Goal: Communication & Community: Answer question/provide support

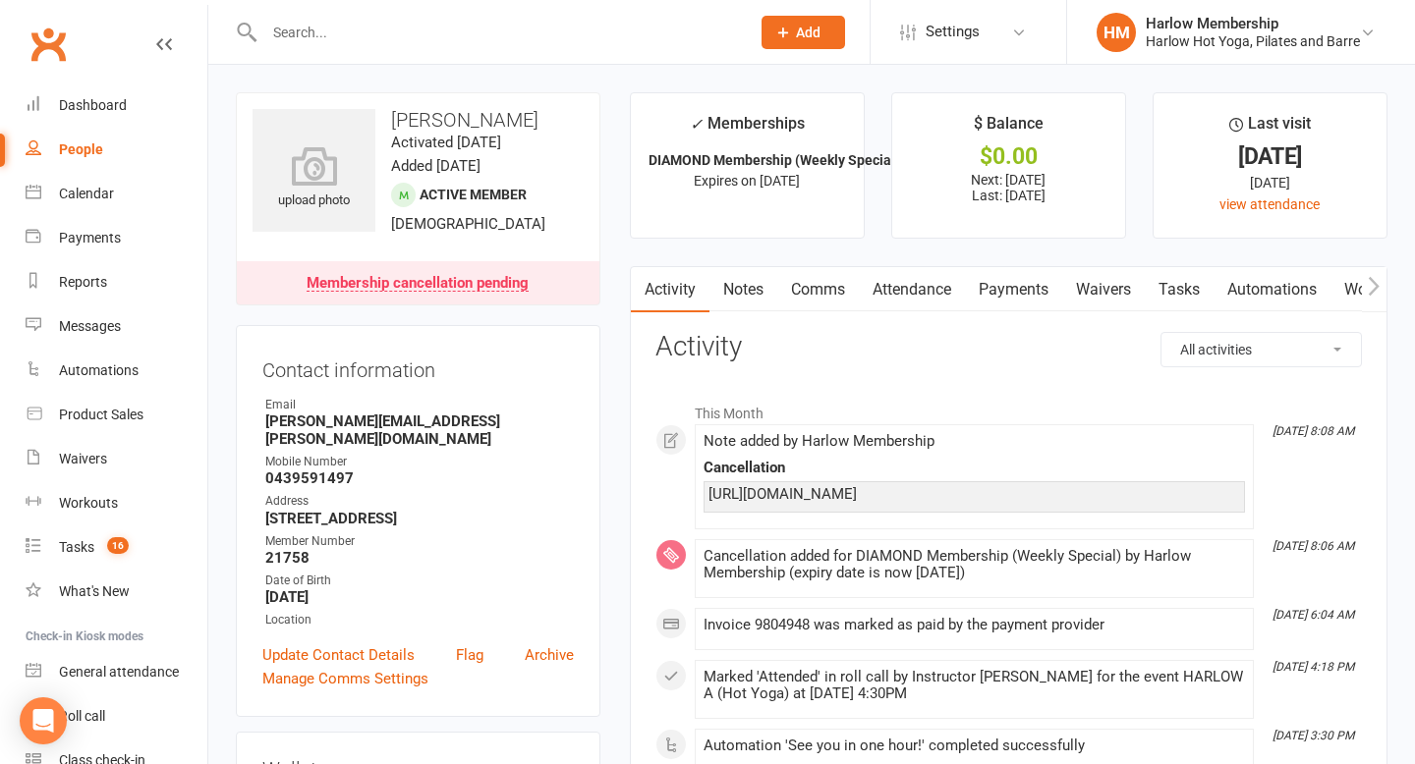
click at [312, 36] on input "text" at bounding box center [496, 33] width 477 height 28
paste input "Allaine Lopez"
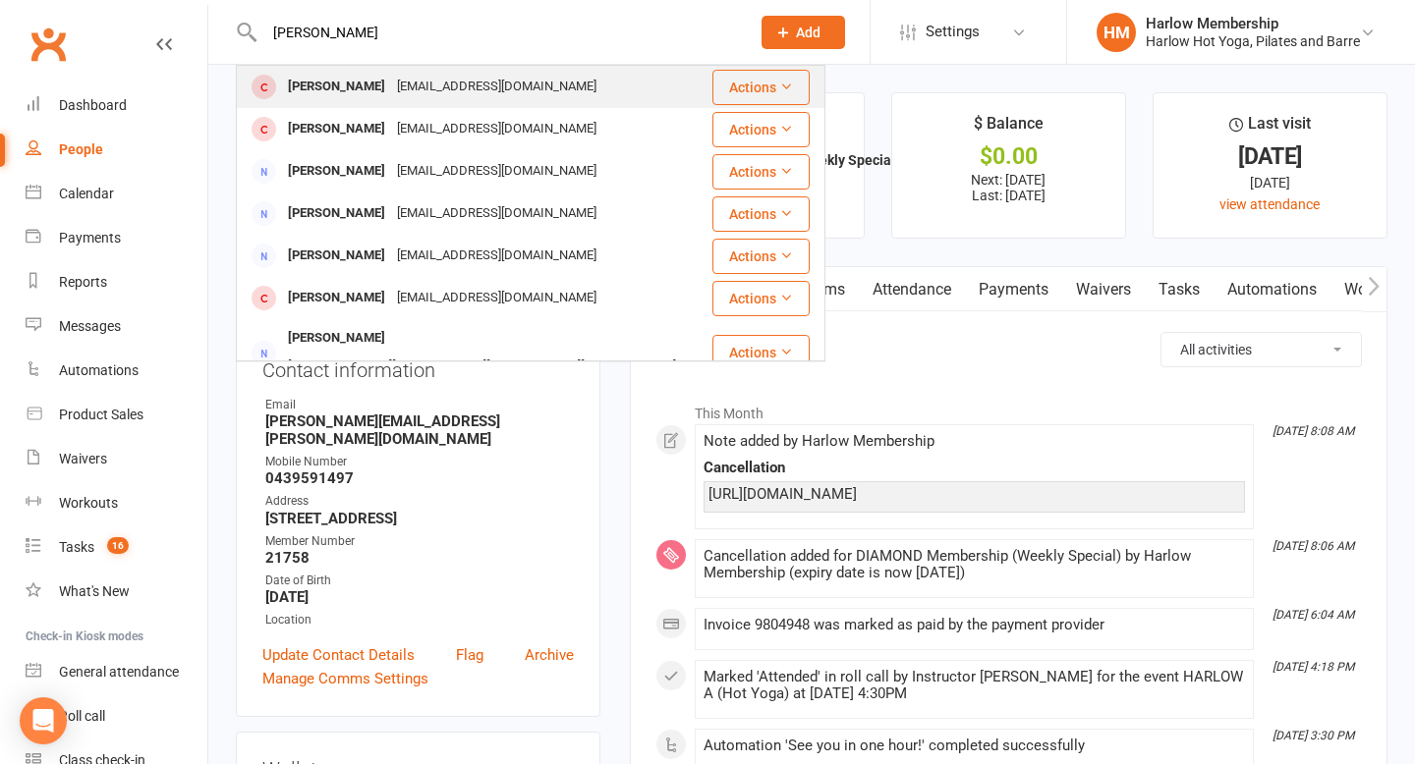
type input "Allaine Lopez"
click at [422, 83] on div "allainelopez@yahoo.com" at bounding box center [496, 87] width 211 height 28
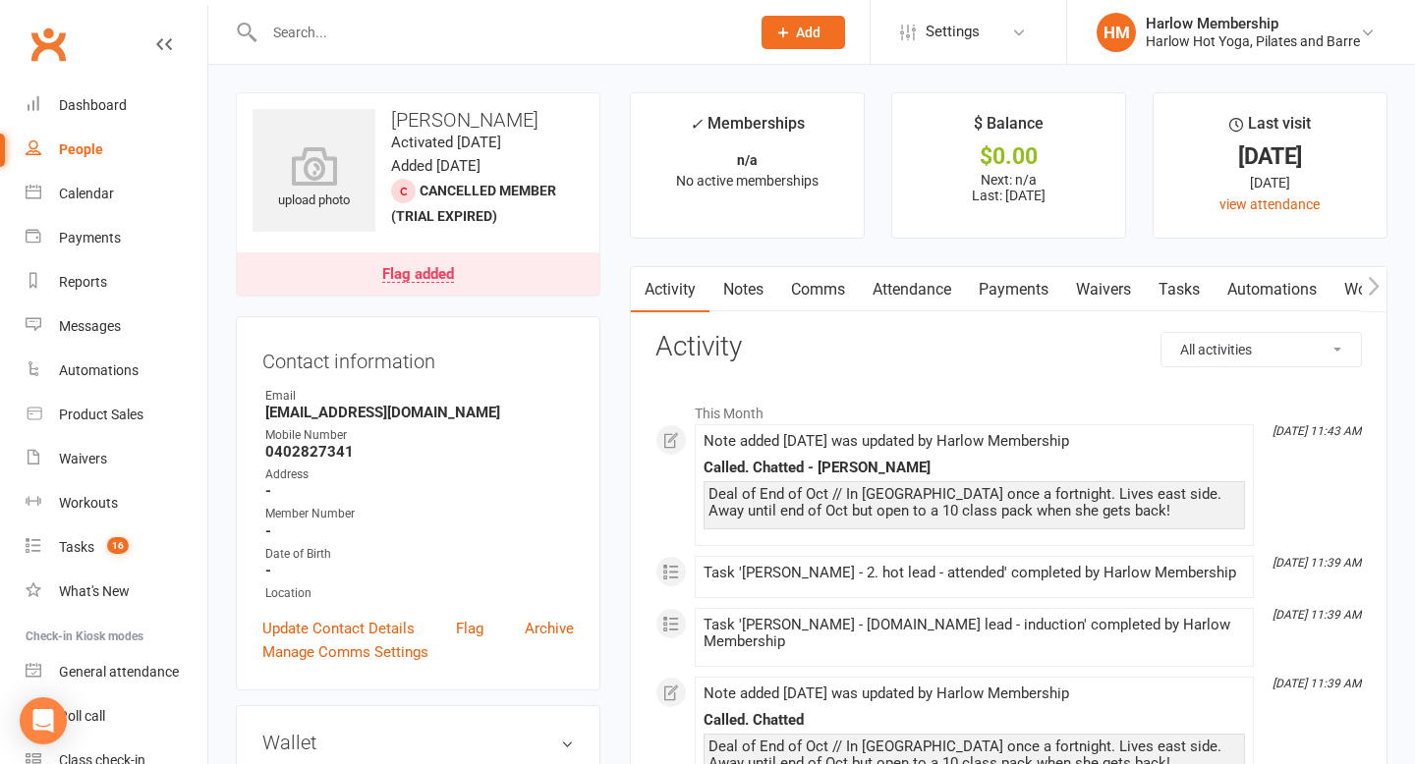
click at [308, 30] on input "text" at bounding box center [496, 33] width 477 height 28
paste input "Katie Cassidy"
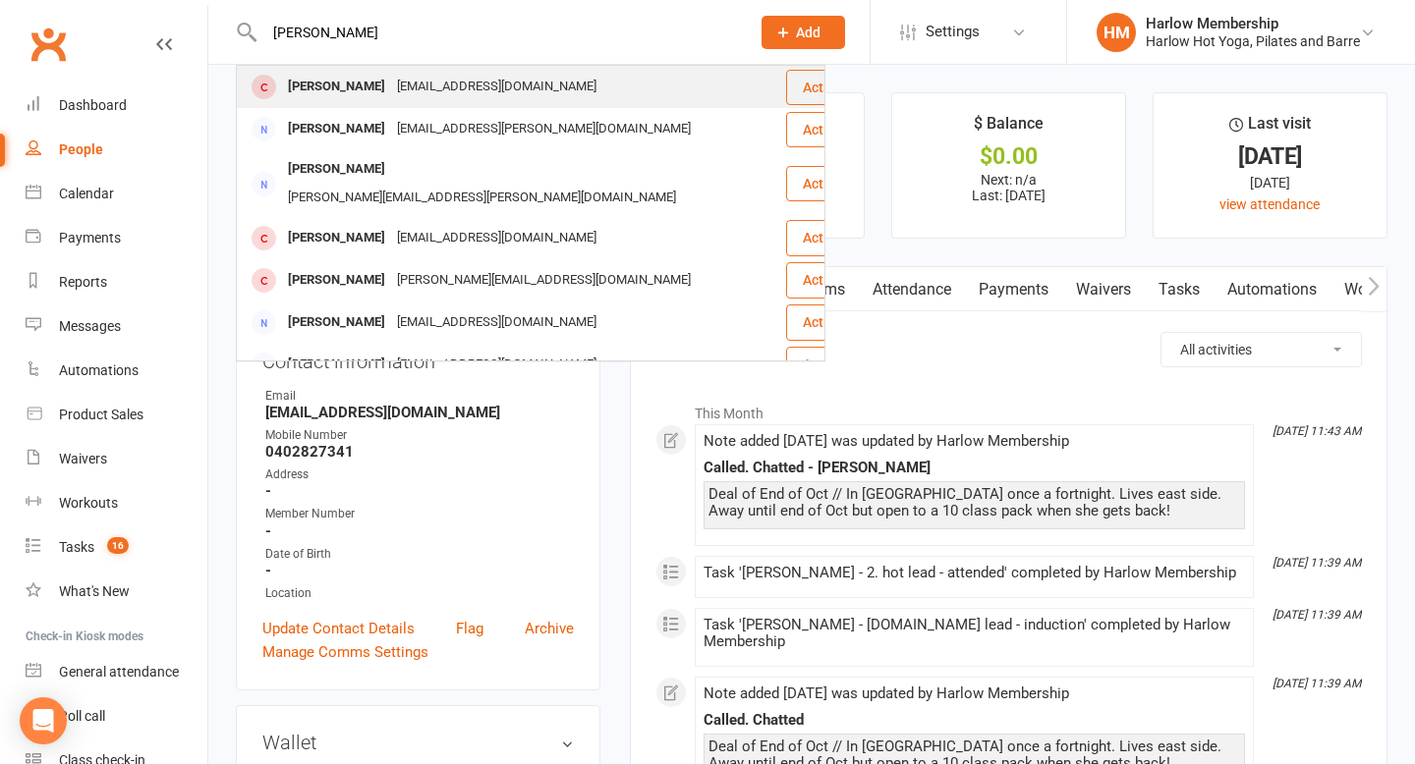
type input "Katie Cassidy"
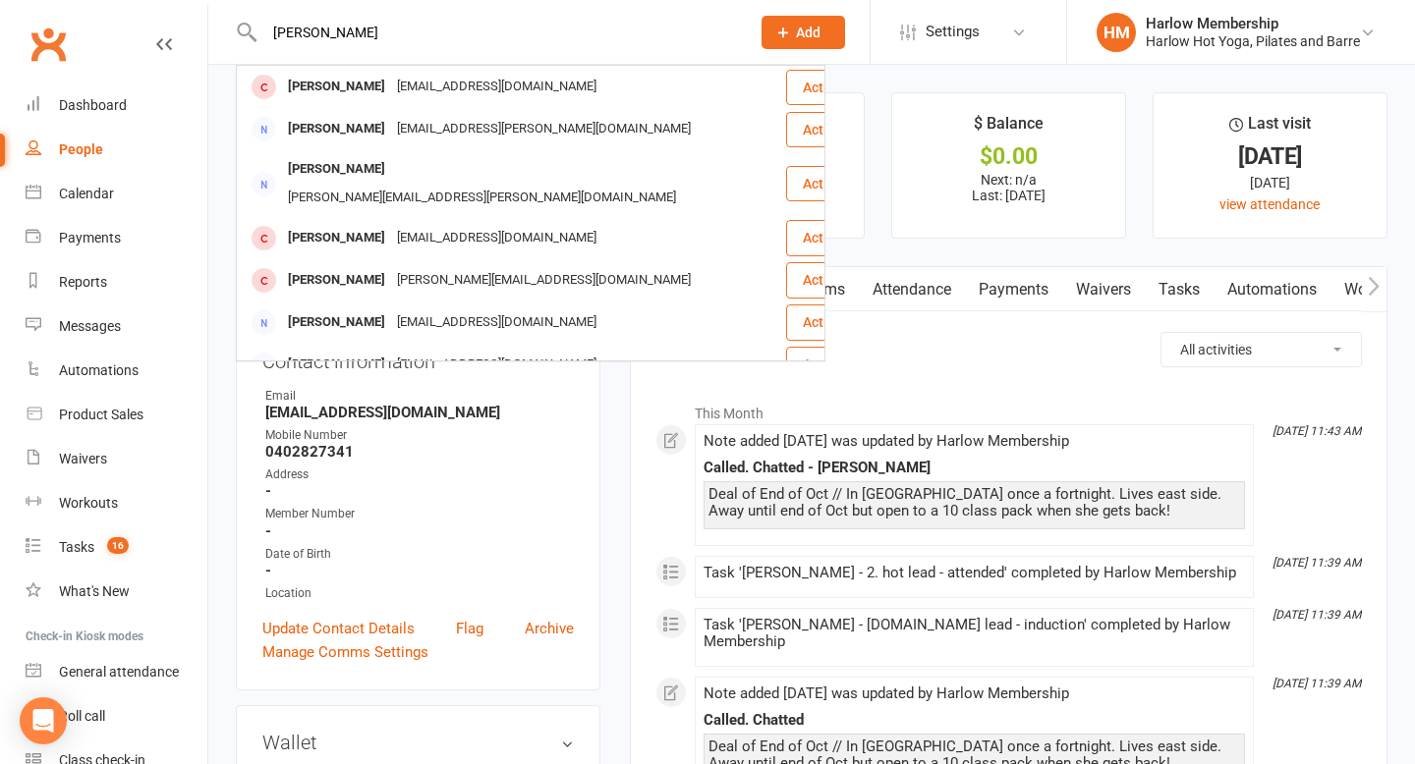
click at [331, 91] on div "Katie Cassidy" at bounding box center [336, 87] width 109 height 28
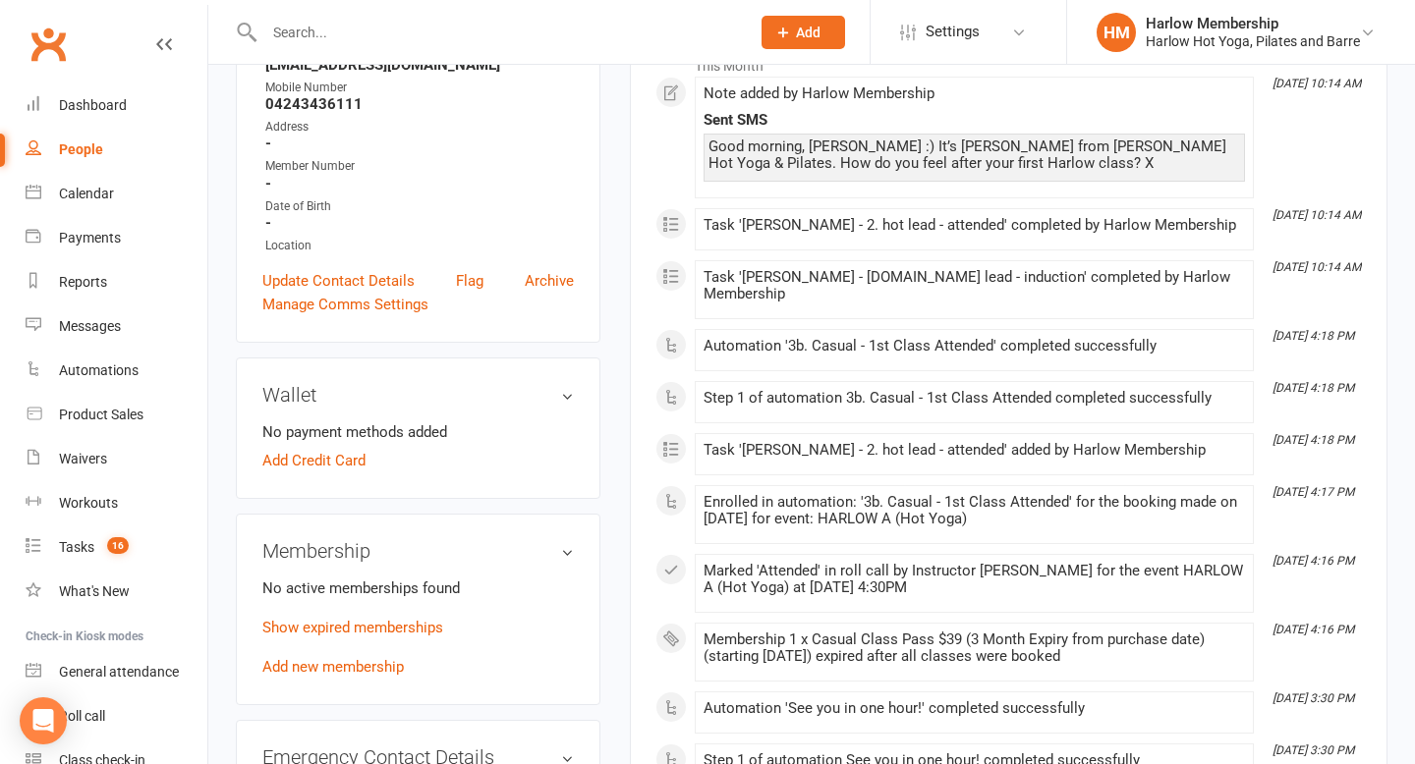
scroll to position [439, 0]
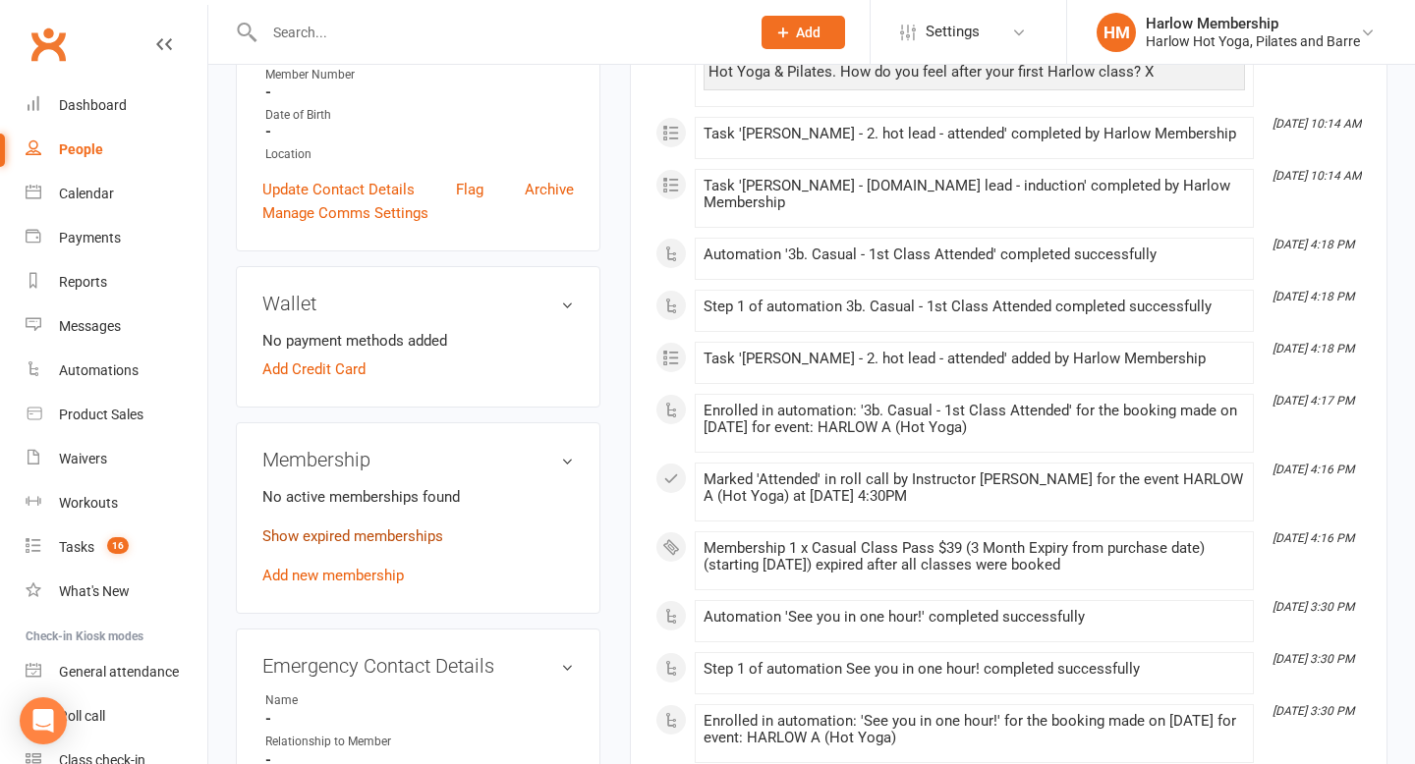
click at [415, 545] on link "Show expired memberships" at bounding box center [352, 537] width 181 height 18
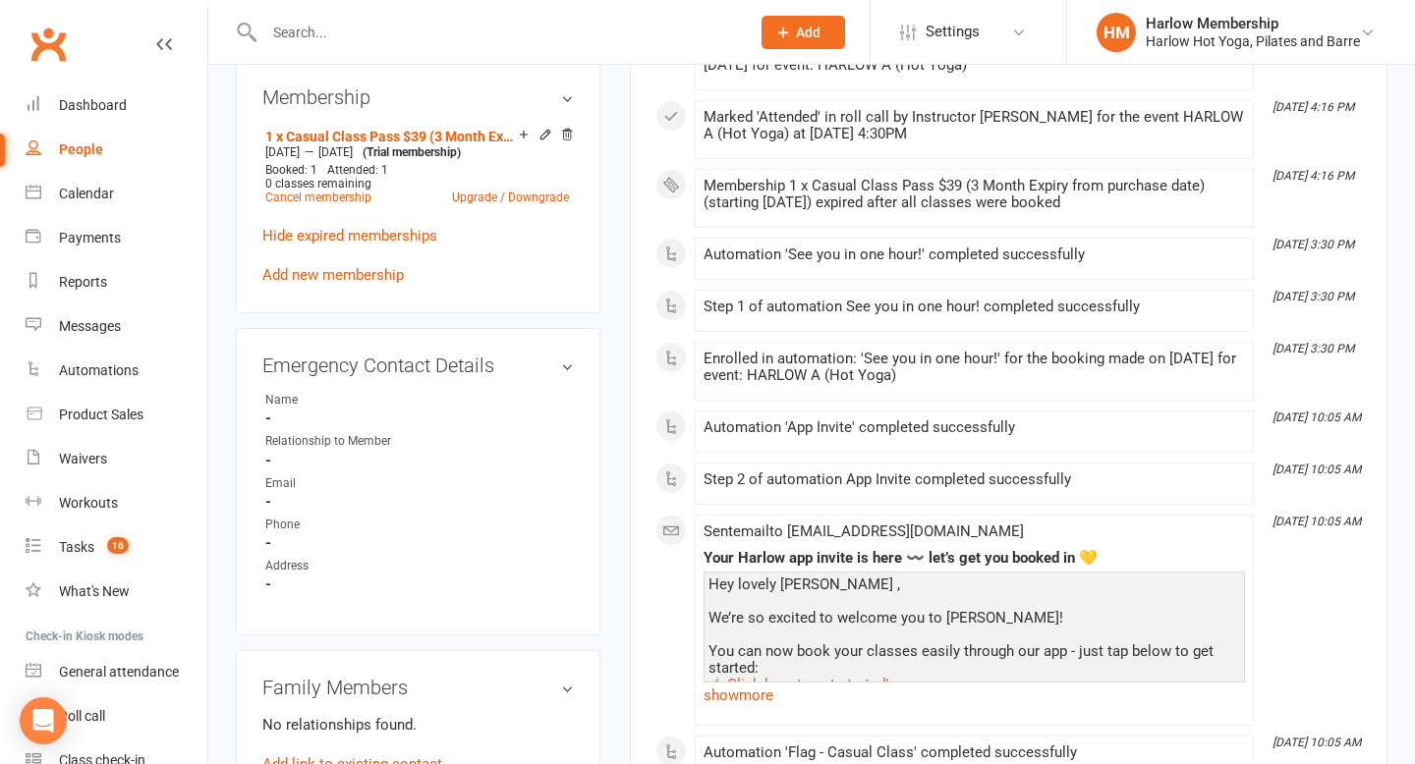
scroll to position [491, 0]
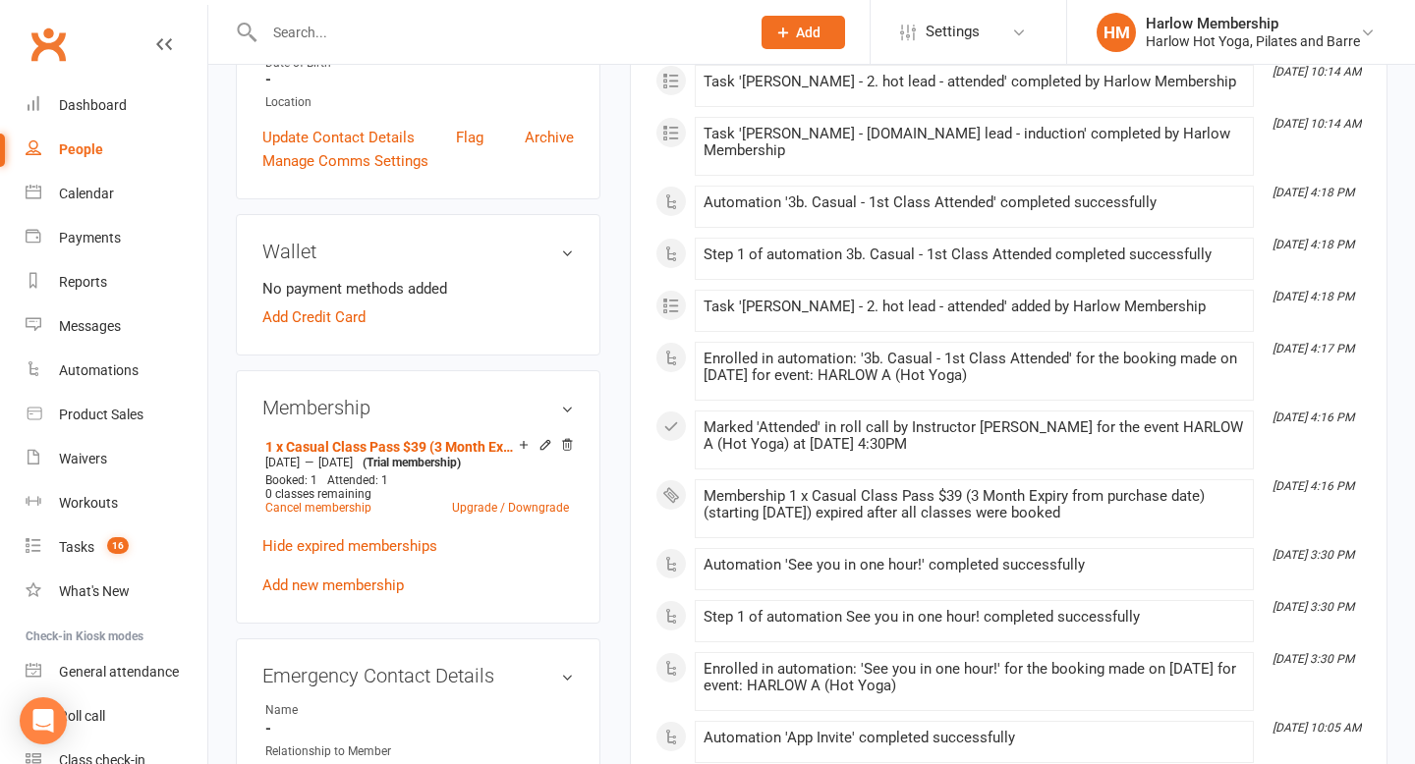
click at [304, 30] on input "text" at bounding box center [496, 33] width 477 height 28
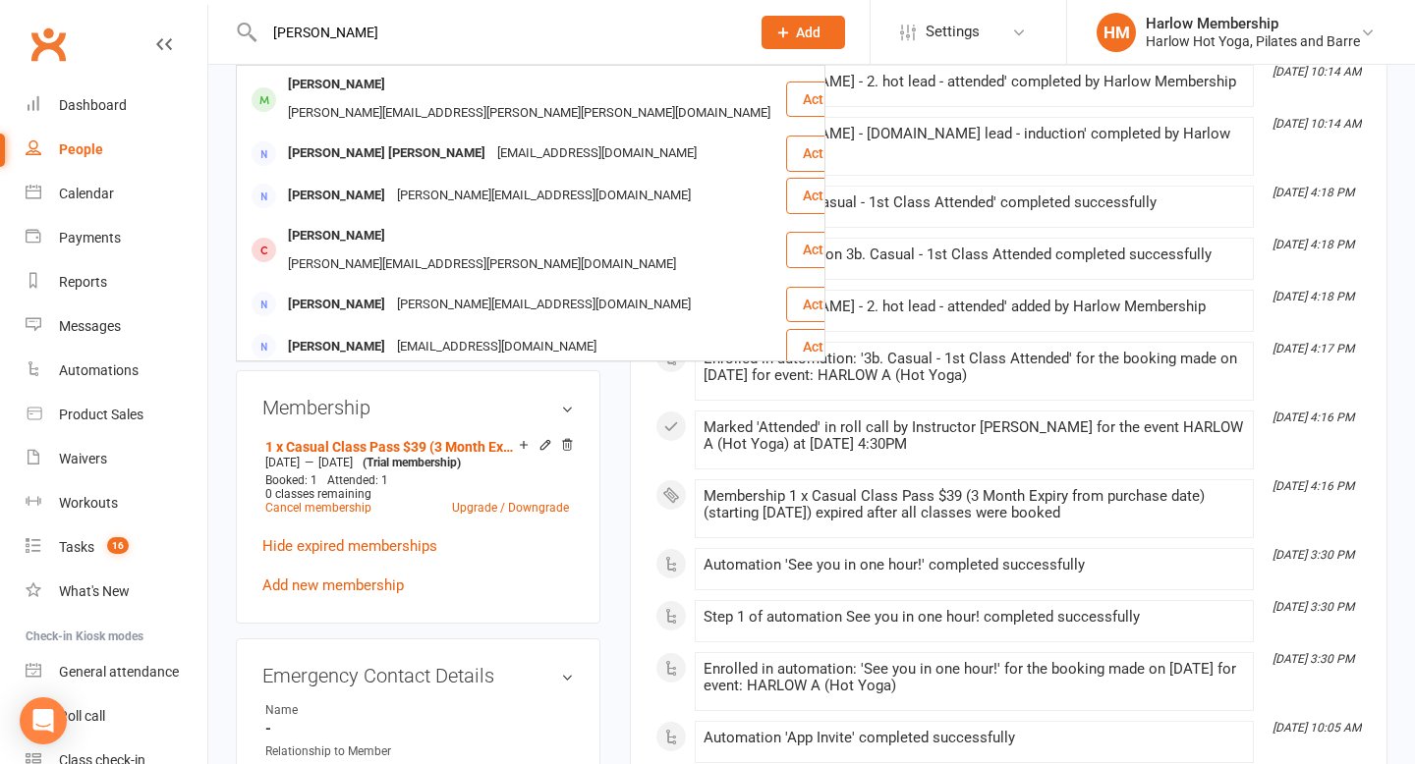
type input "lisa ande"
click at [359, 98] on div "Lisa Anderson" at bounding box center [336, 85] width 109 height 28
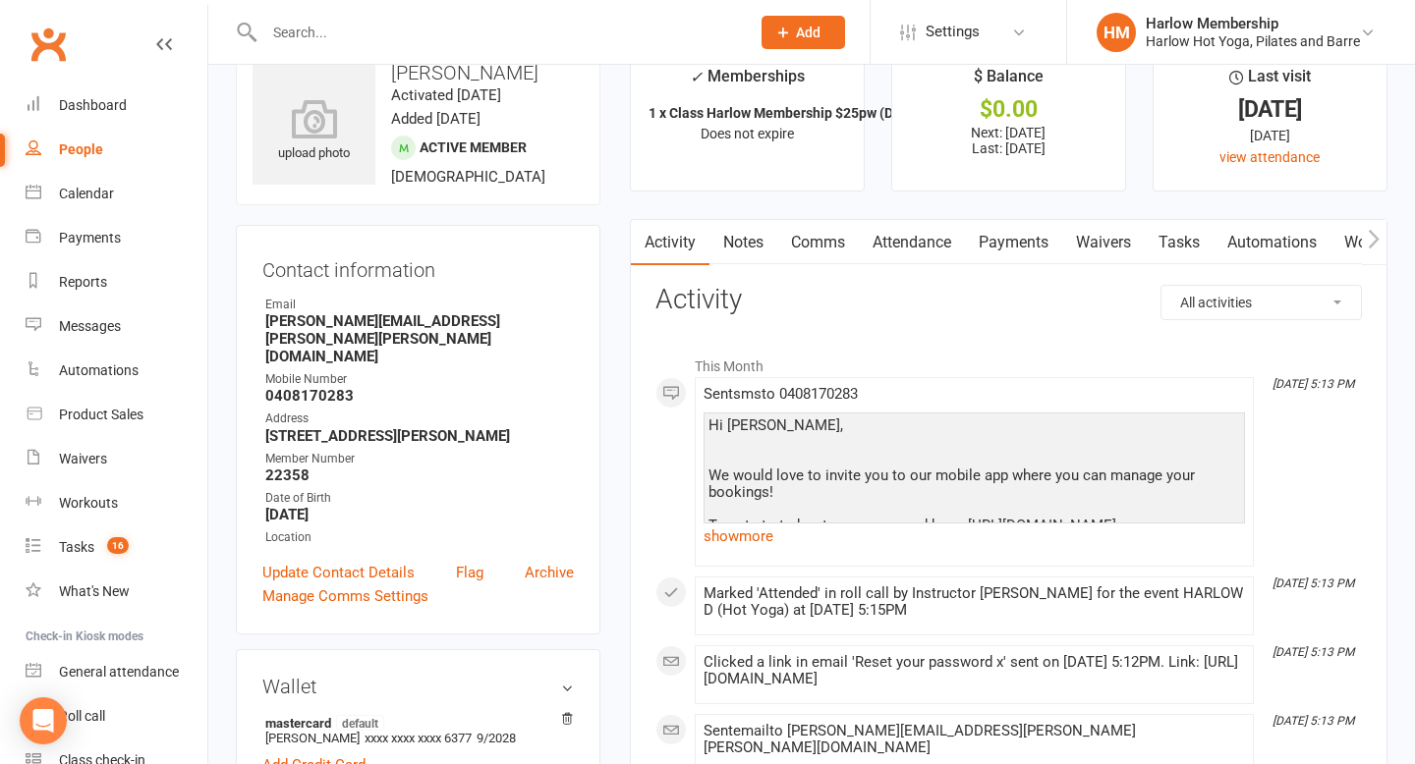
scroll to position [49, 0]
click at [716, 523] on link "show more" at bounding box center [973, 535] width 541 height 28
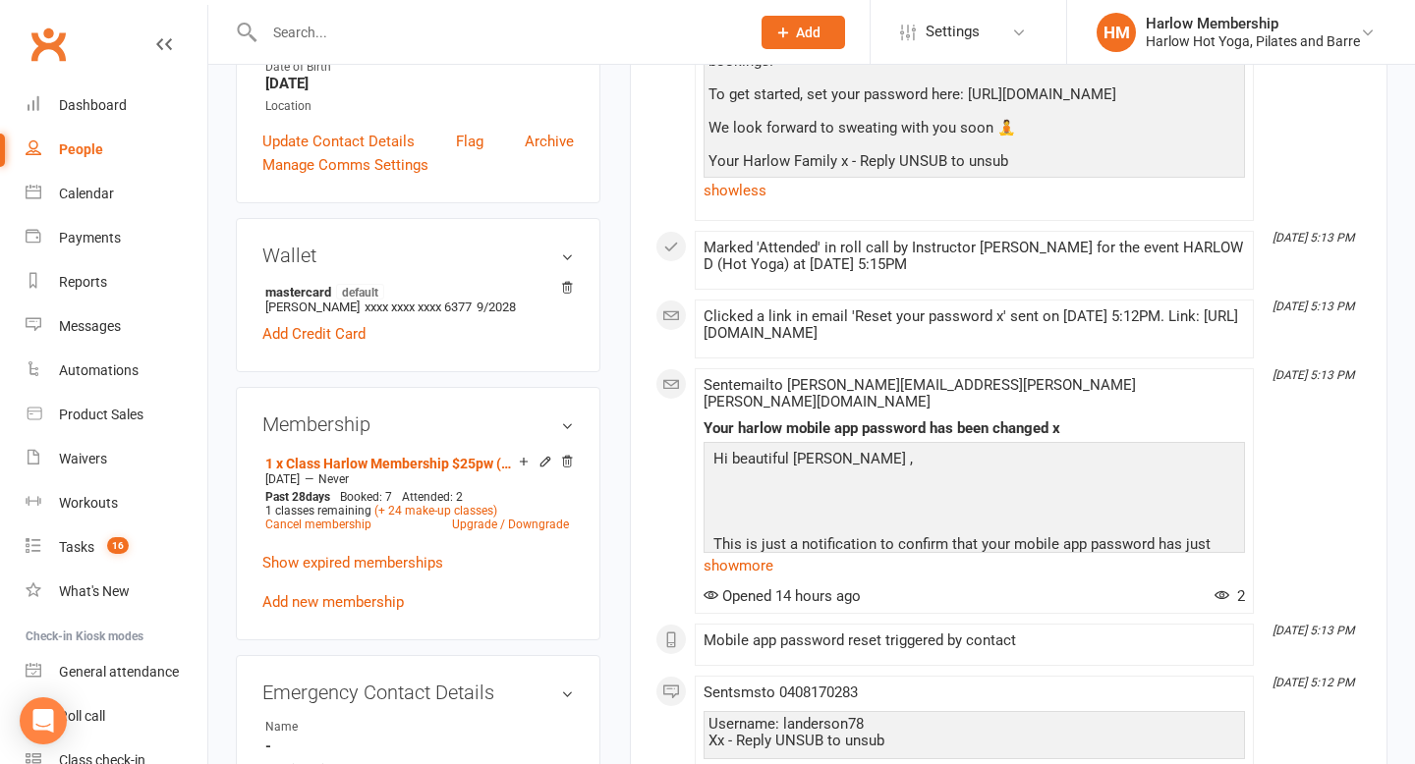
scroll to position [0, 0]
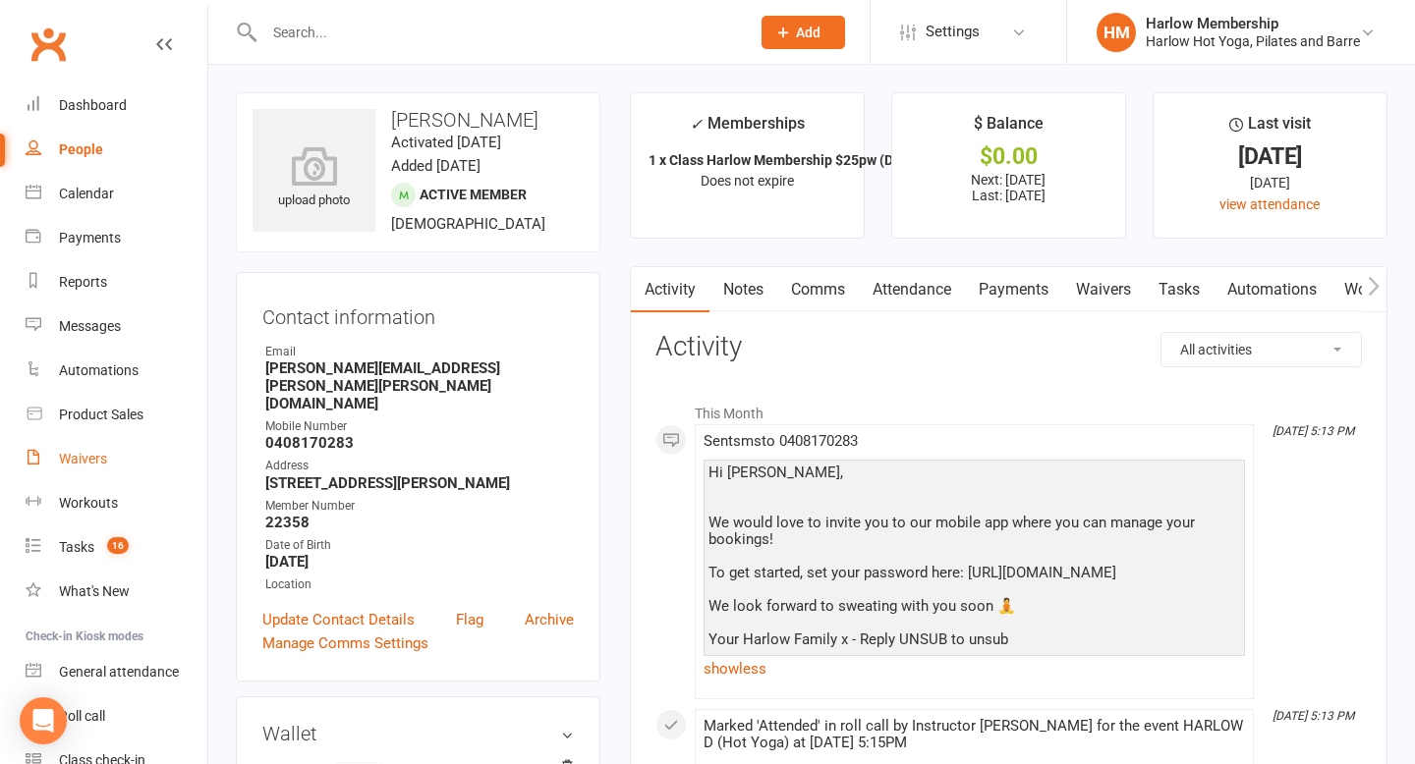
click at [103, 466] on div "Waivers" at bounding box center [83, 459] width 48 height 16
select select "100"
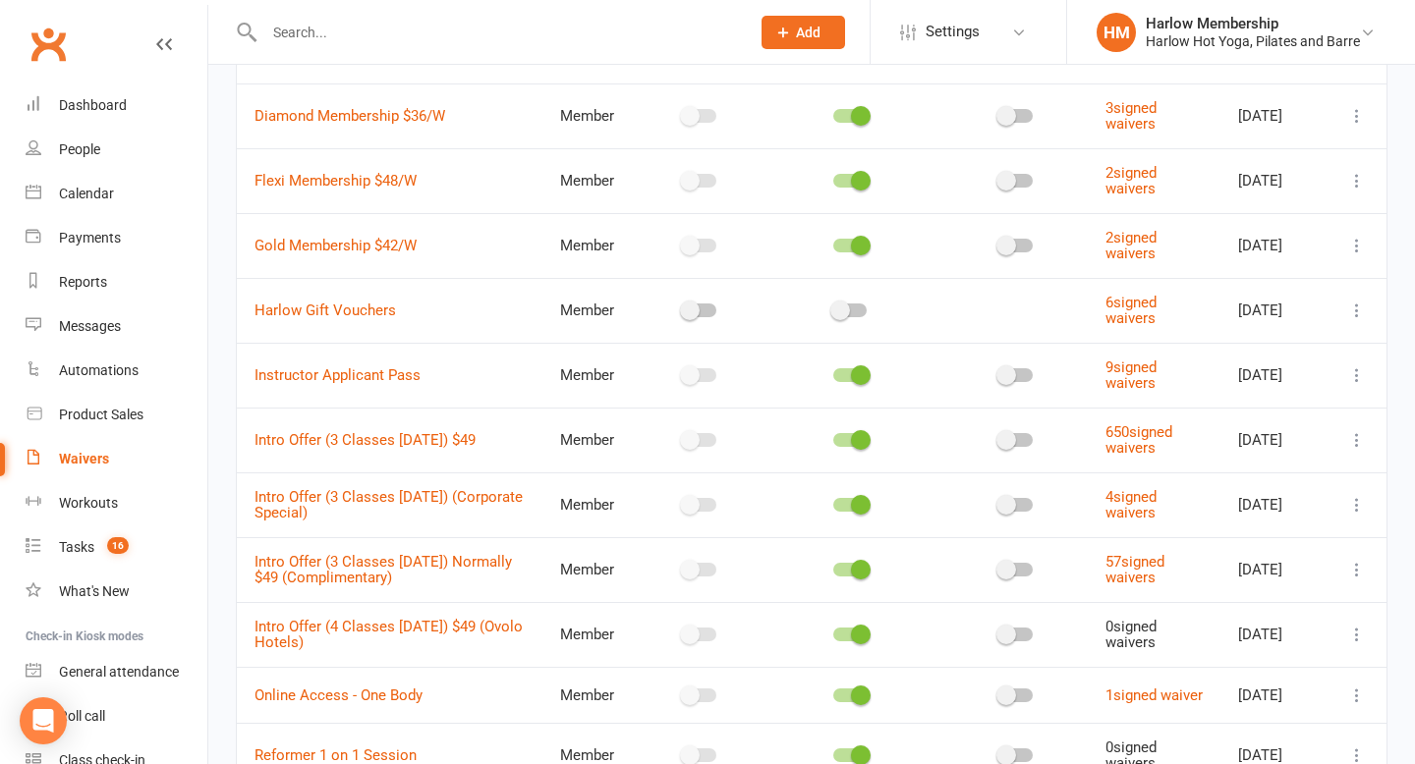
scroll to position [514, 0]
click at [1357, 567] on icon at bounding box center [1357, 571] width 20 height 20
click at [1219, 698] on link "Copy external link to clipboard" at bounding box center [1252, 687] width 231 height 39
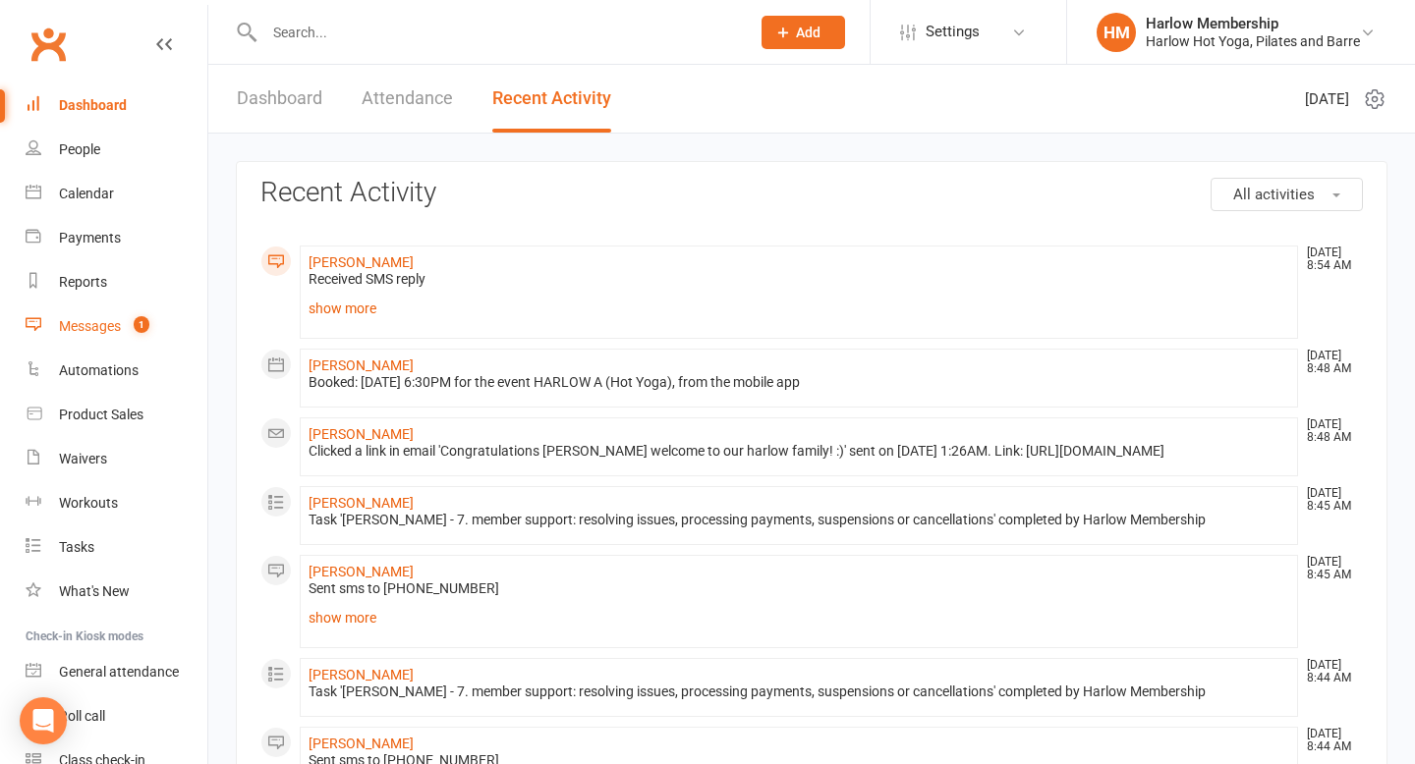
click at [98, 327] on div "Messages" at bounding box center [90, 326] width 62 height 16
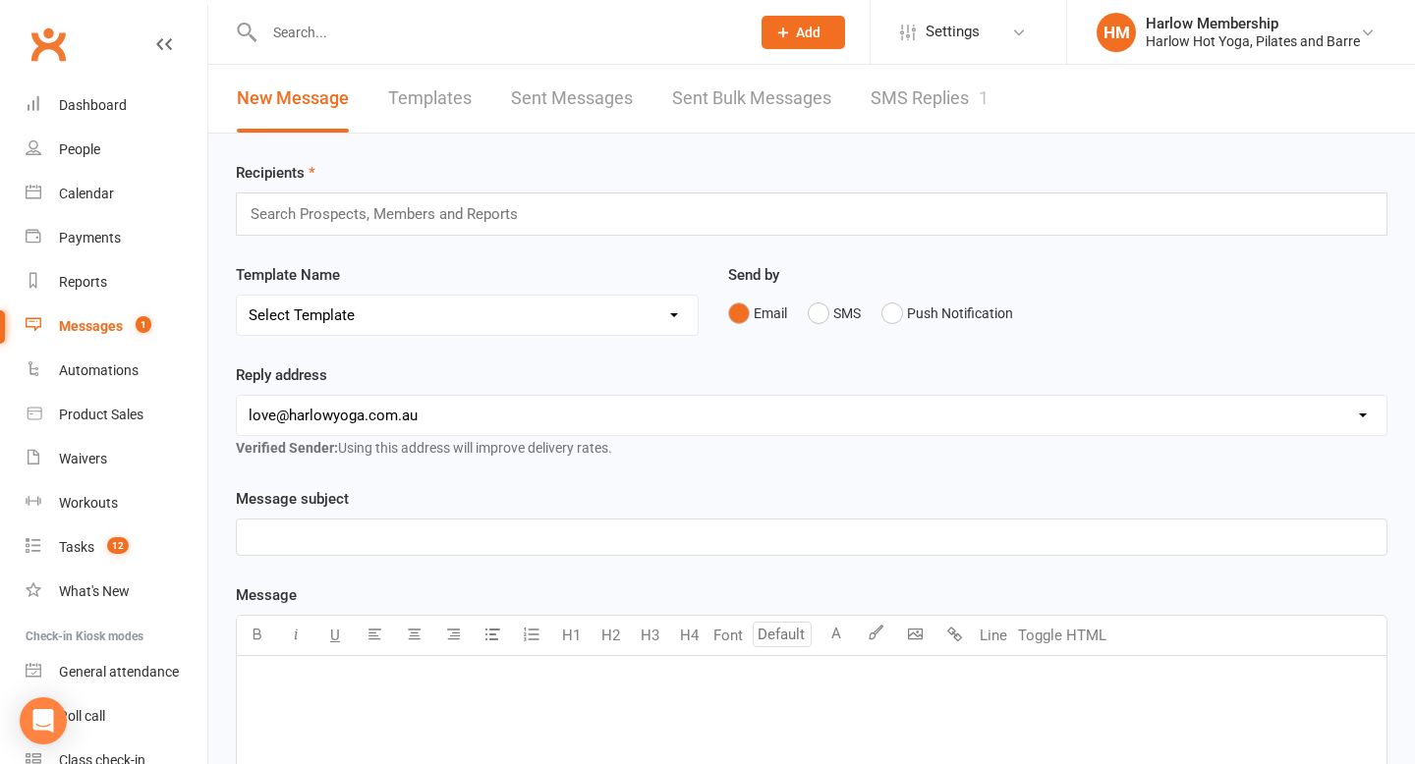
click at [919, 114] on link "SMS Replies 1" at bounding box center [929, 99] width 118 height 68
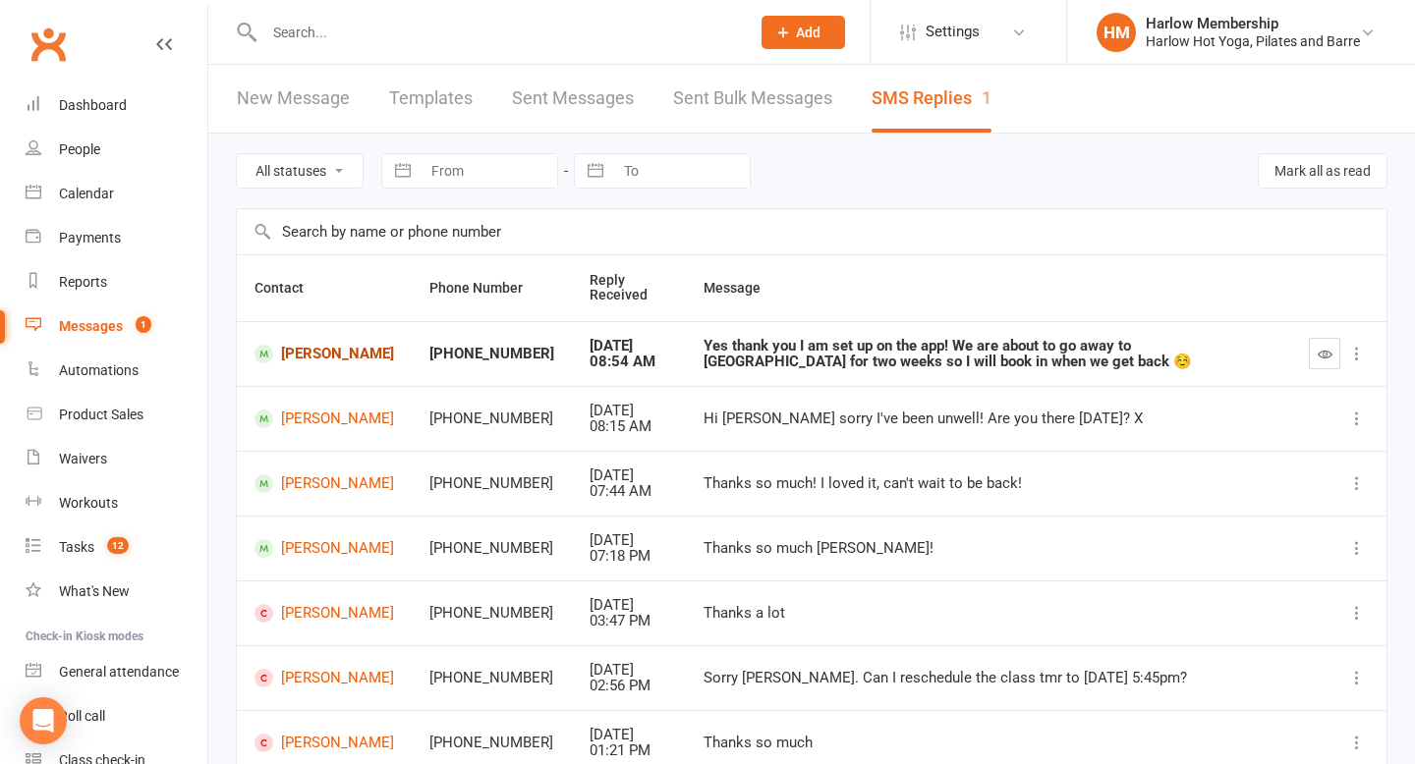
click at [312, 345] on link "[PERSON_NAME]" at bounding box center [323, 354] width 139 height 19
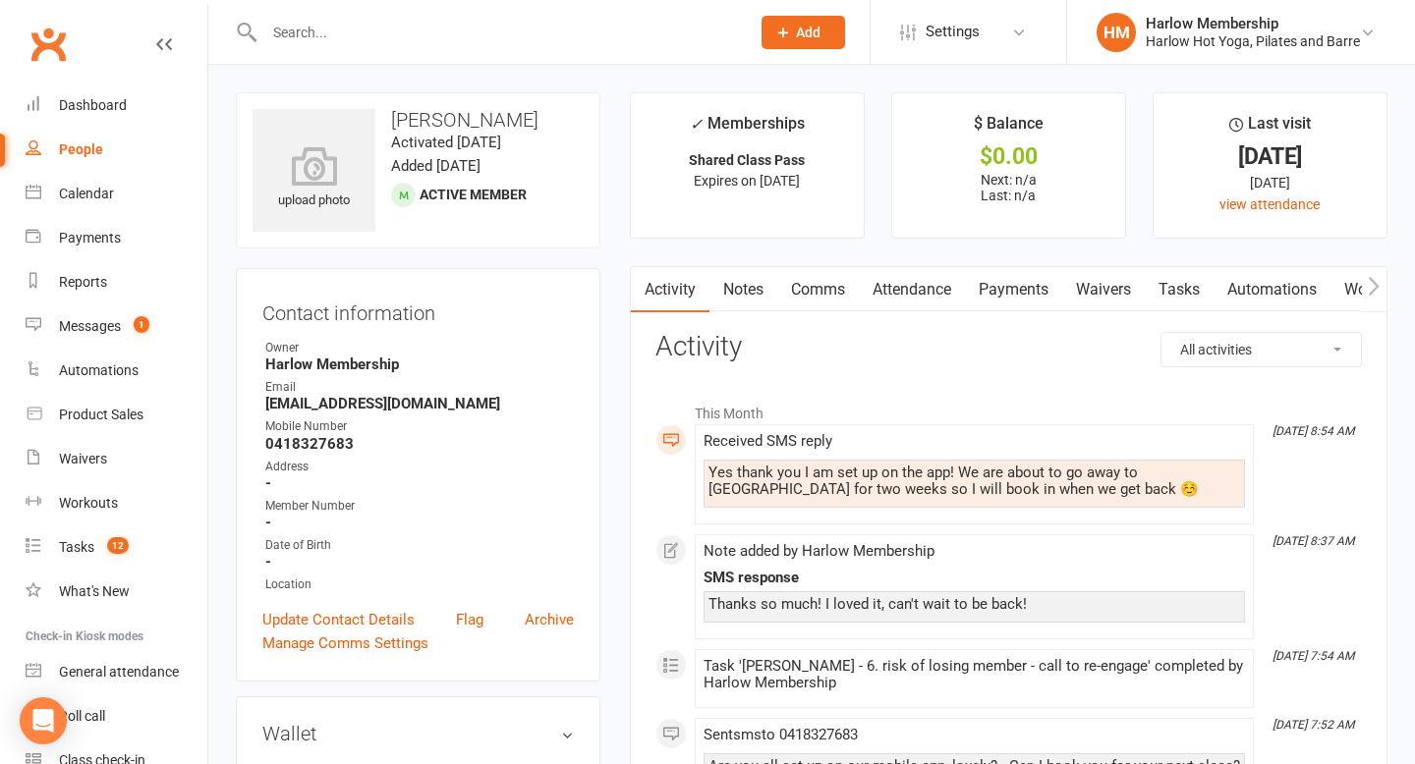
click at [817, 293] on link "Comms" at bounding box center [818, 289] width 82 height 45
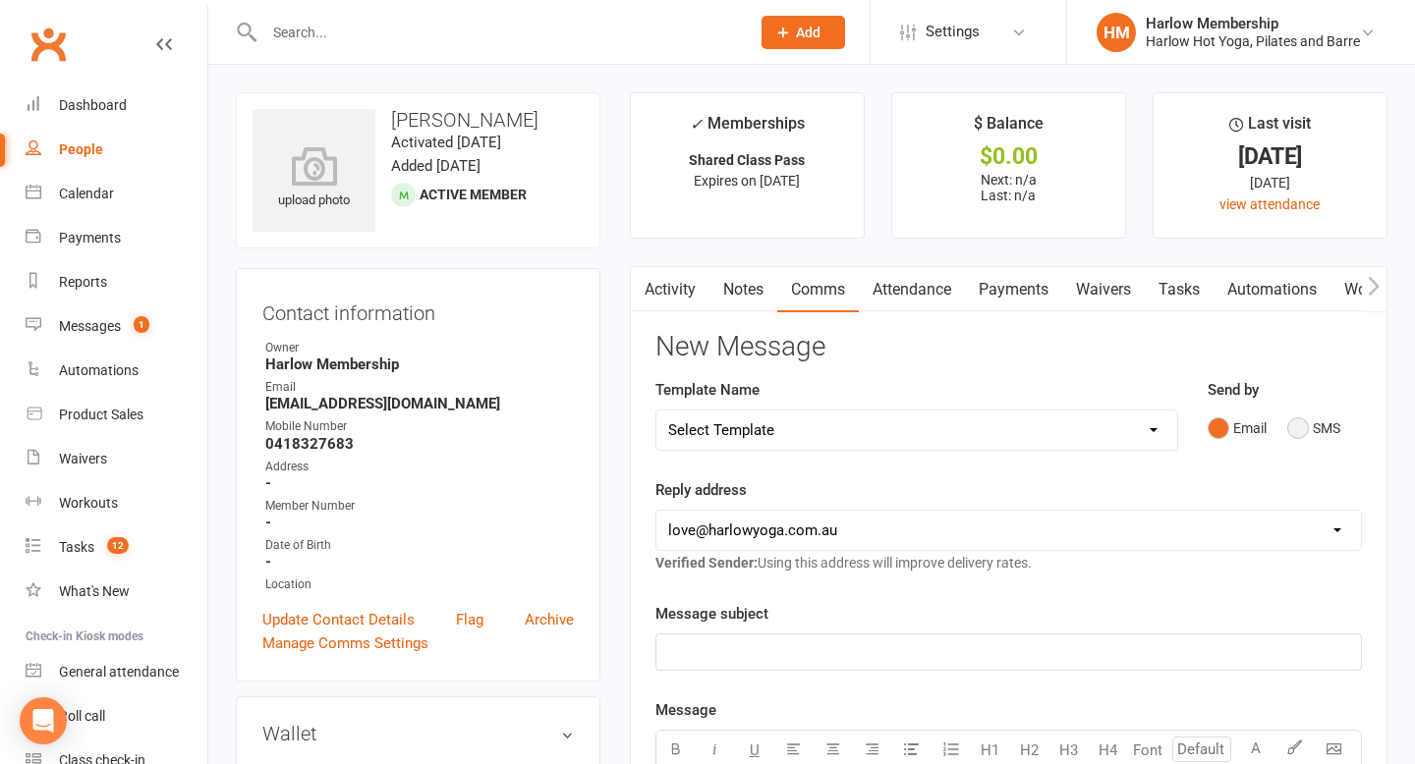
click at [1296, 431] on button "SMS" at bounding box center [1313, 428] width 53 height 37
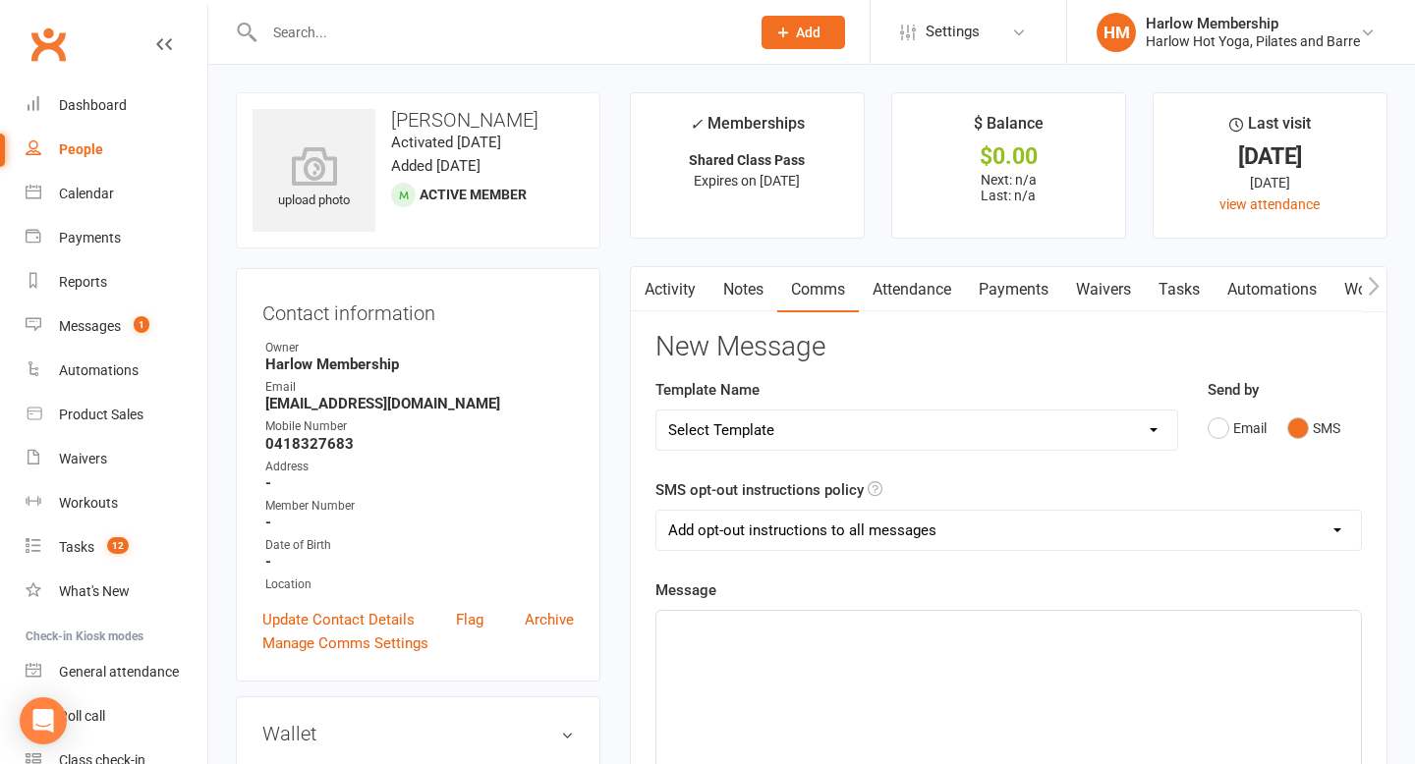
click at [879, 529] on select "Add opt-out instructions to all messages Add opt-out instructions for messages …" at bounding box center [1008, 530] width 704 height 39
select select "2"
click at [656, 511] on select "Add opt-out instructions to all messages Add opt-out instructions for messages …" at bounding box center [1008, 530] width 704 height 39
click at [832, 624] on p "﻿" at bounding box center [1008, 629] width 681 height 24
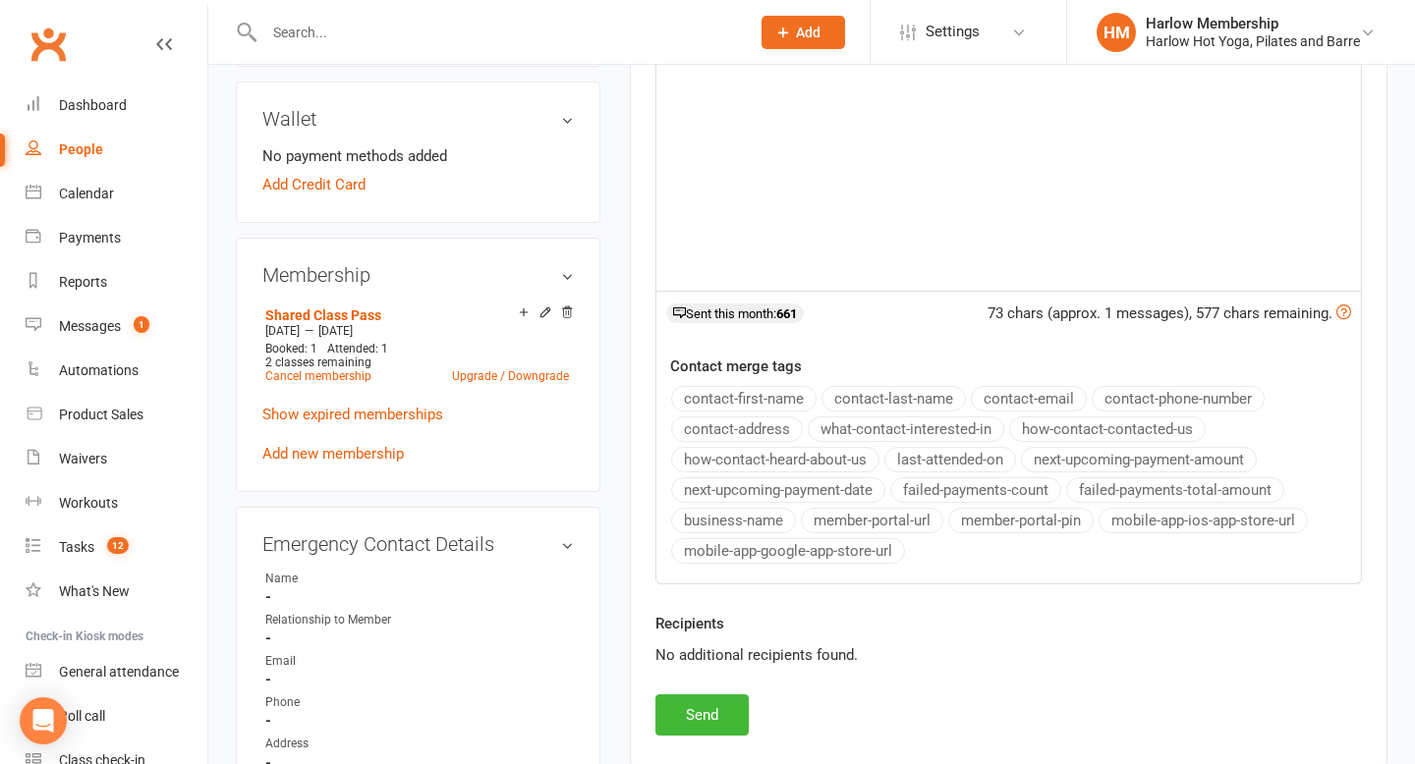
scroll to position [689, 0]
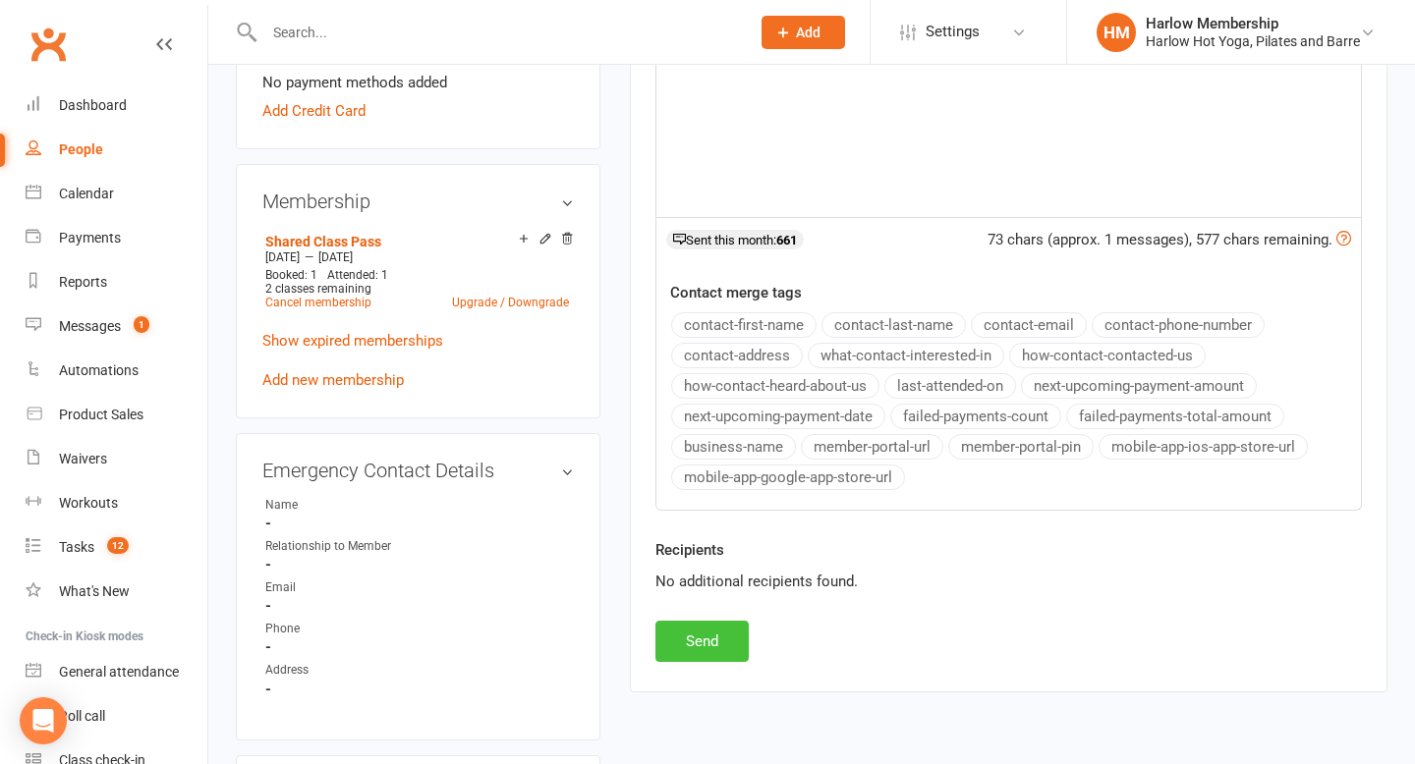
click at [719, 639] on button "Send" at bounding box center [701, 641] width 93 height 41
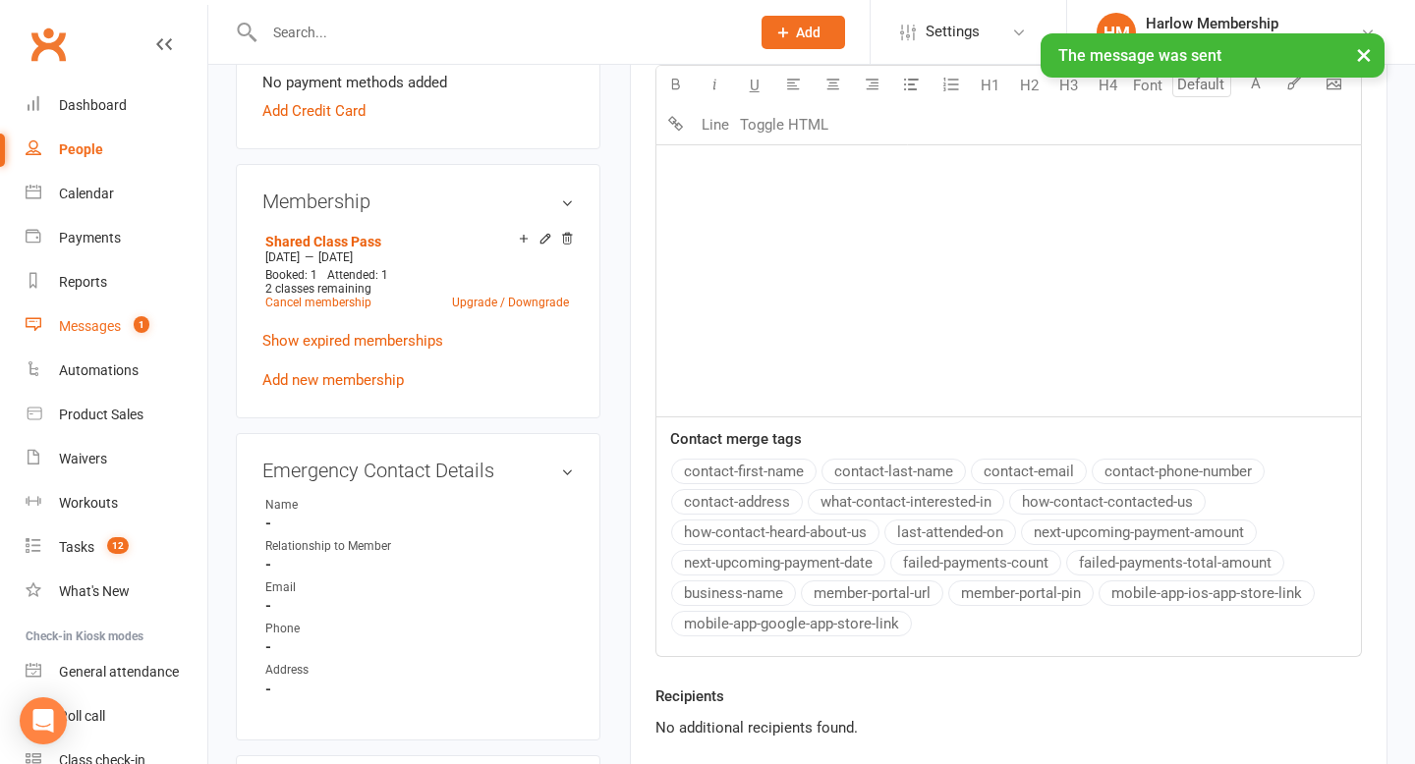
click at [109, 333] on div "Messages" at bounding box center [90, 326] width 62 height 16
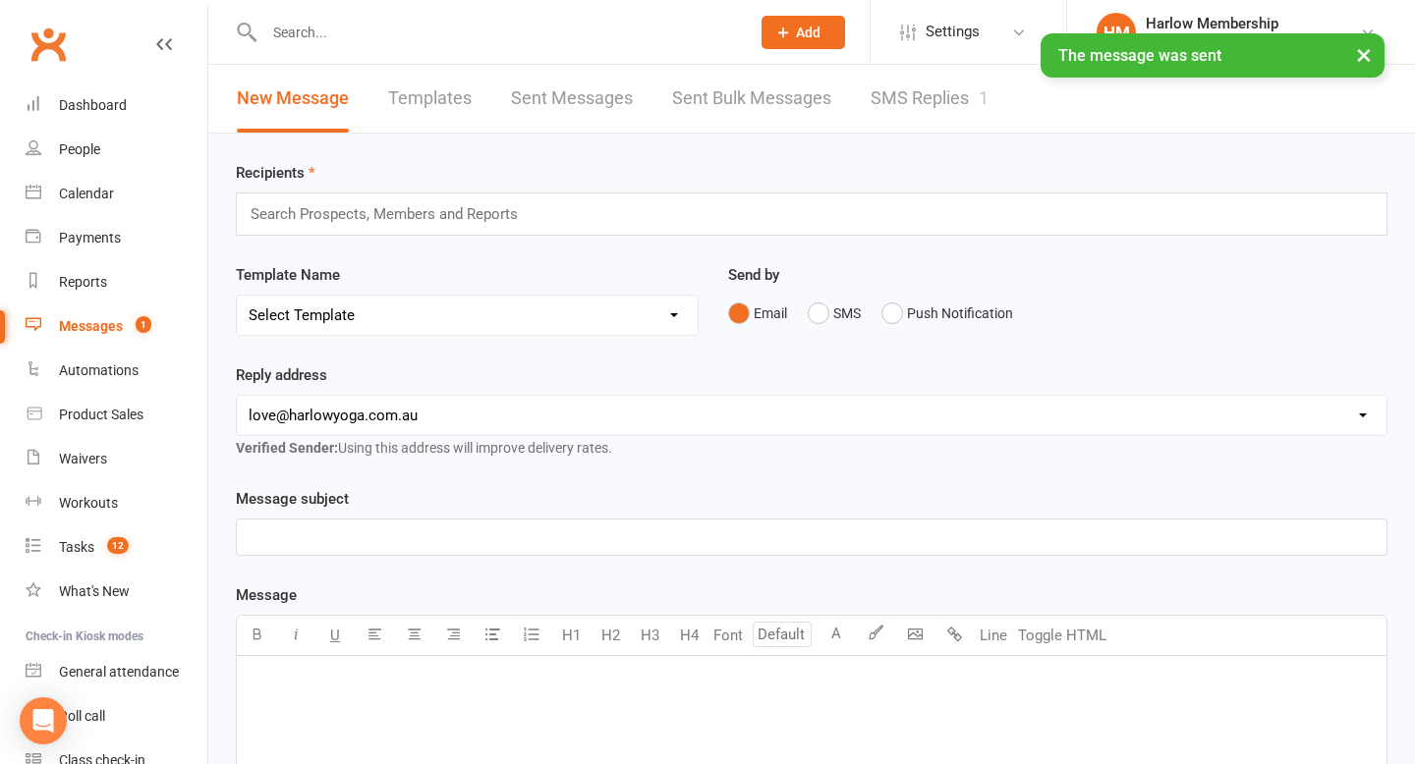
click at [963, 110] on link "SMS Replies 1" at bounding box center [929, 99] width 118 height 68
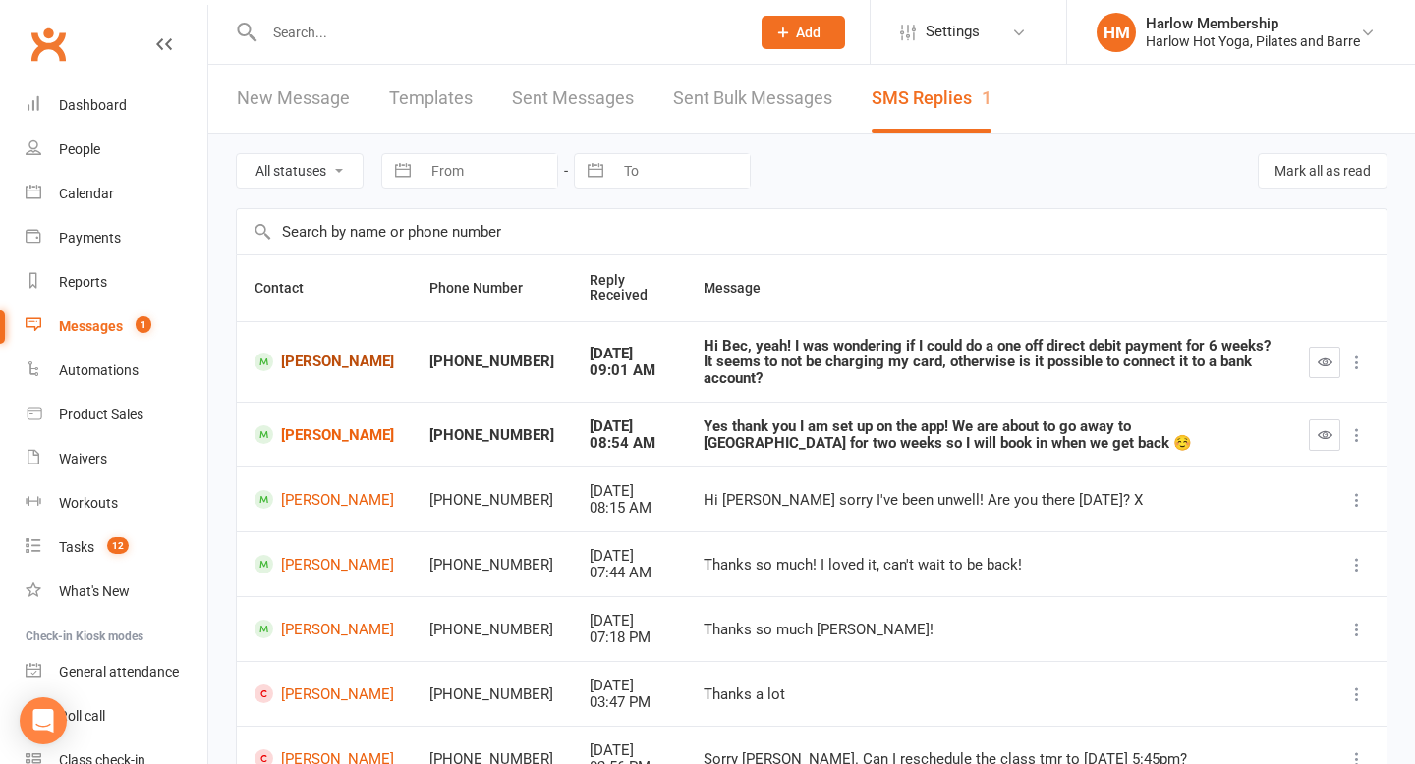
click at [318, 366] on link "[PERSON_NAME]" at bounding box center [323, 362] width 139 height 19
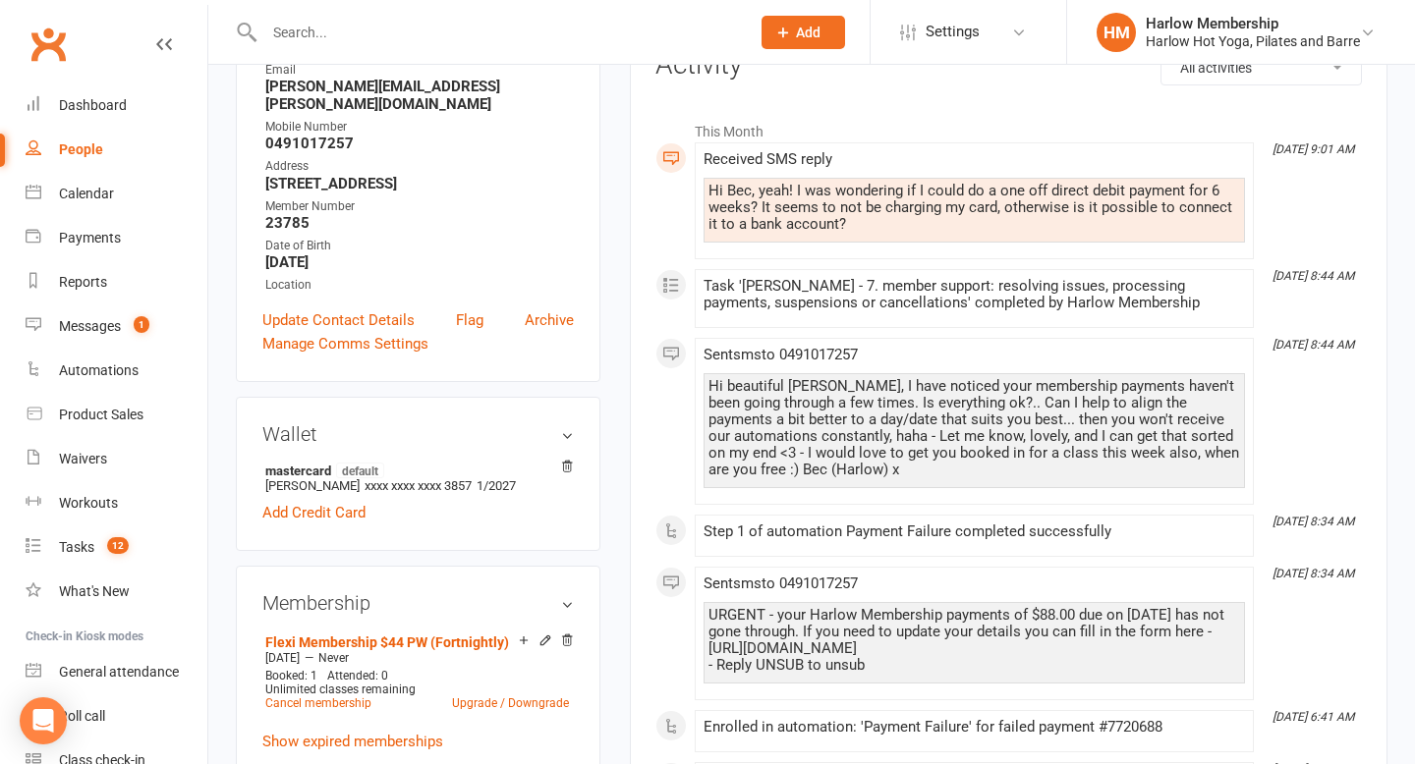
scroll to position [281, 0]
click at [400, 734] on link "Show expired memberships" at bounding box center [352, 743] width 181 height 18
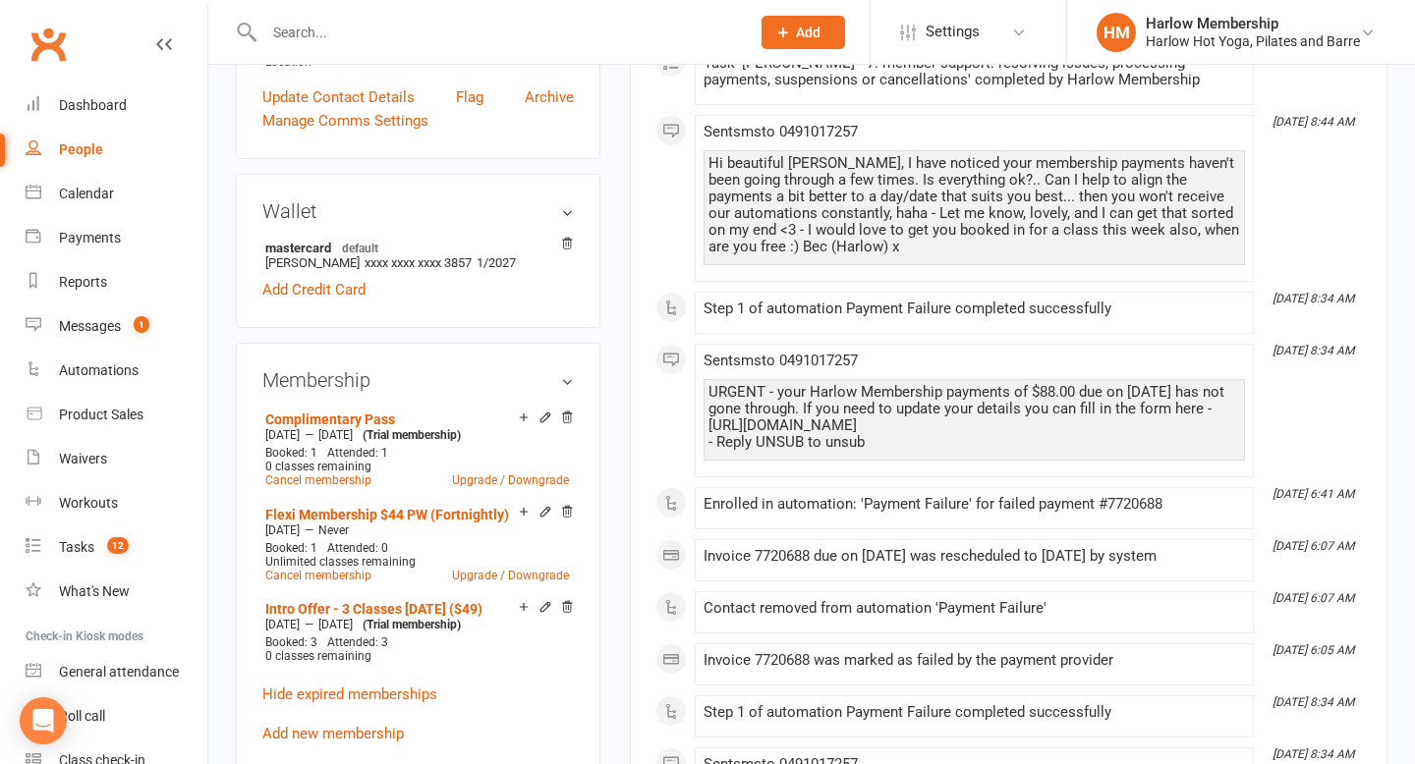
scroll to position [0, 0]
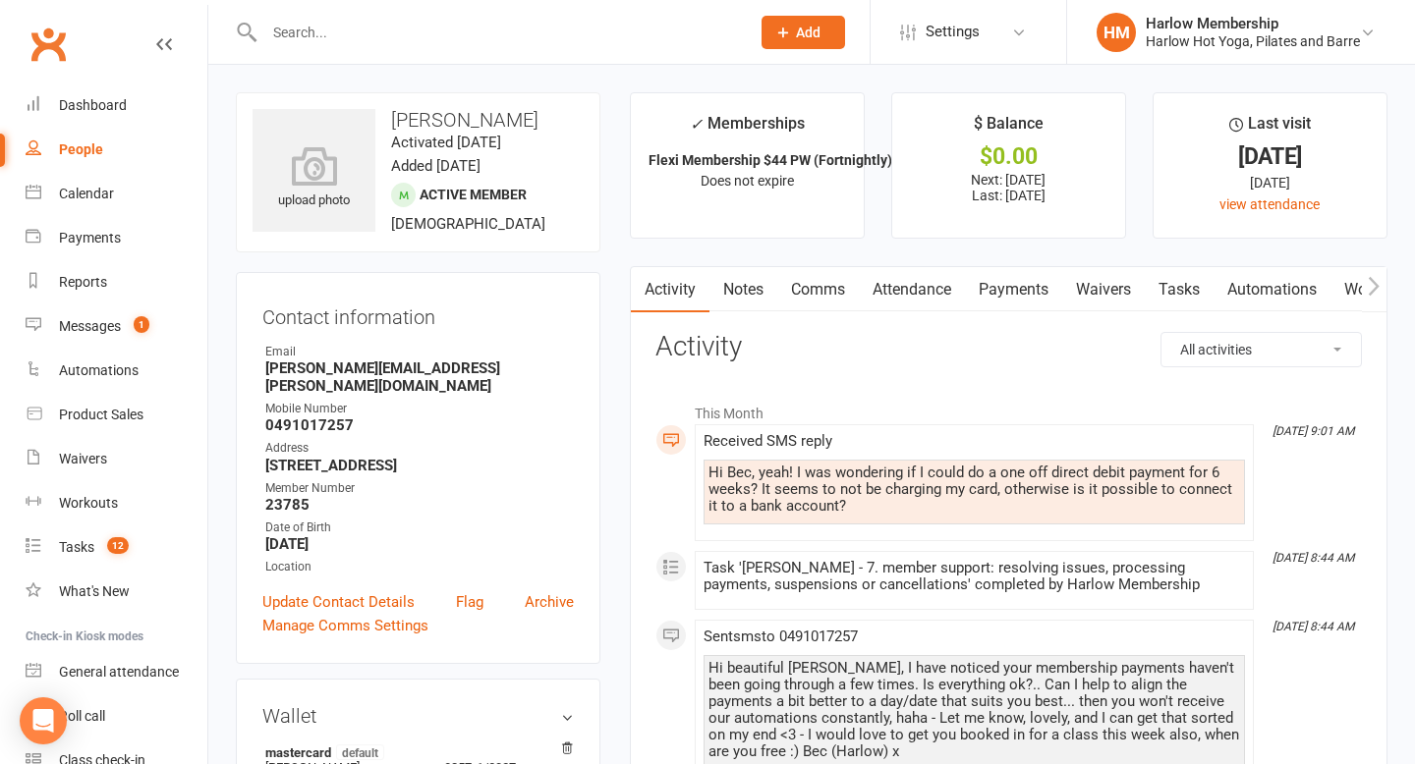
click at [797, 286] on link "Comms" at bounding box center [818, 289] width 82 height 45
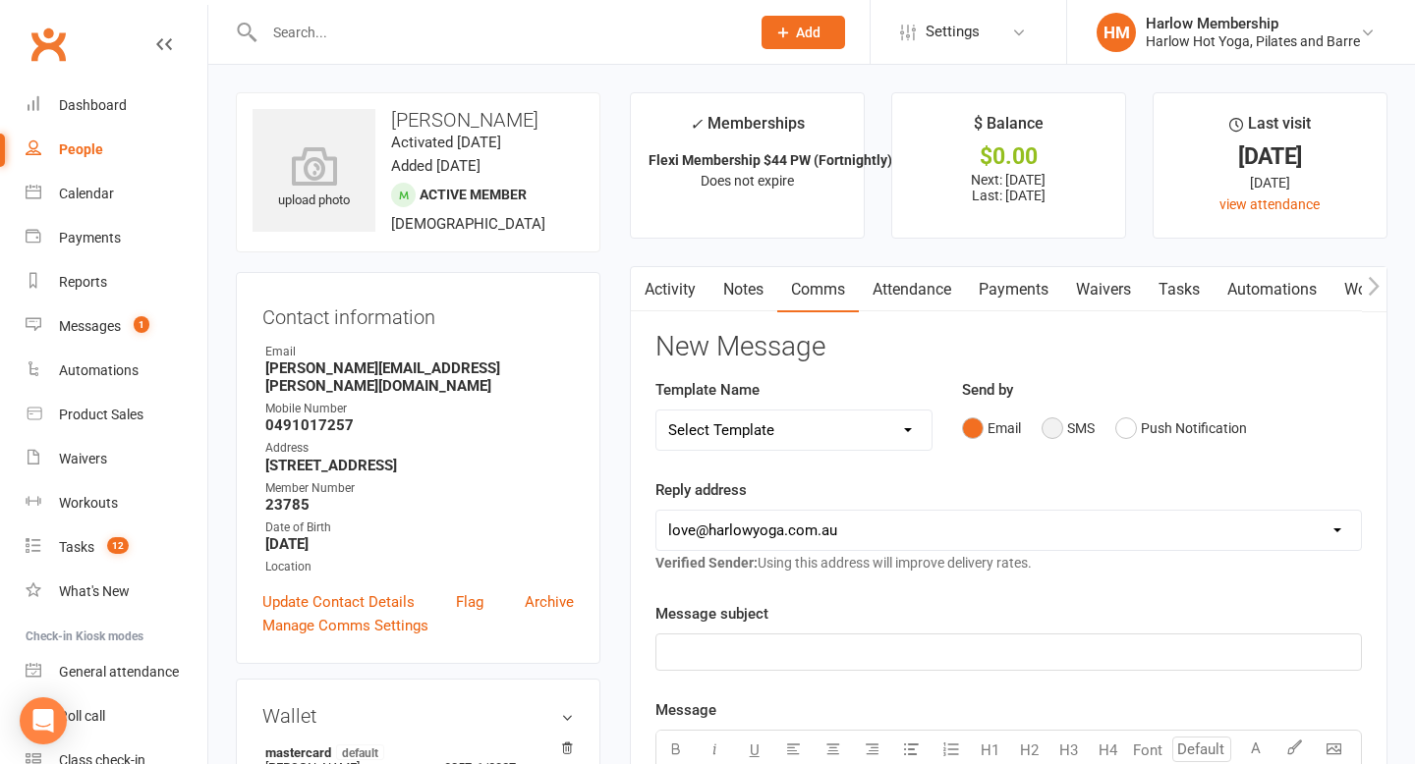
click at [1054, 426] on button "SMS" at bounding box center [1067, 428] width 53 height 37
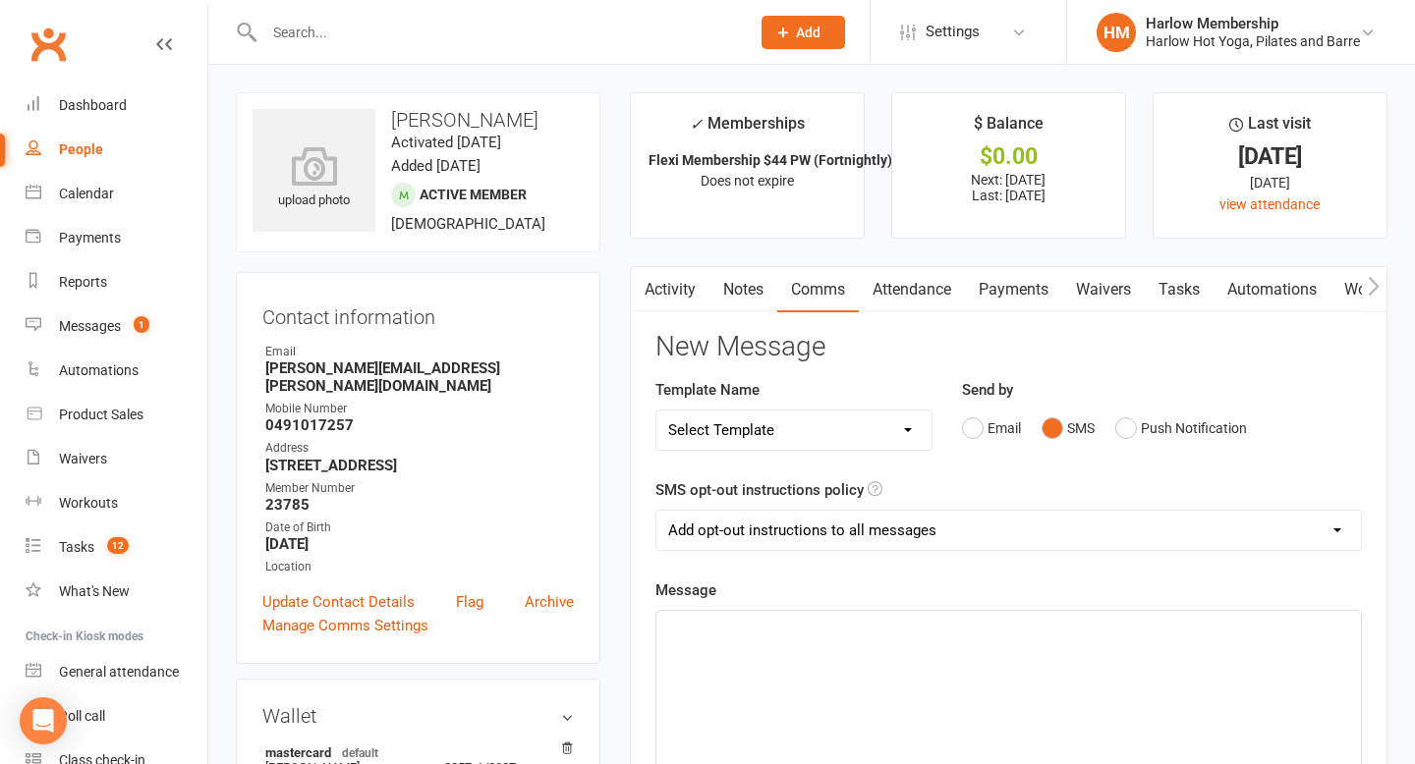
click at [862, 532] on select "Add opt-out instructions to all messages Add opt-out instructions for messages …" at bounding box center [1008, 530] width 704 height 39
select select "2"
click at [656, 511] on select "Add opt-out instructions to all messages Add opt-out instructions for messages …" at bounding box center [1008, 530] width 704 height 39
click at [809, 639] on p "﻿" at bounding box center [1008, 629] width 681 height 24
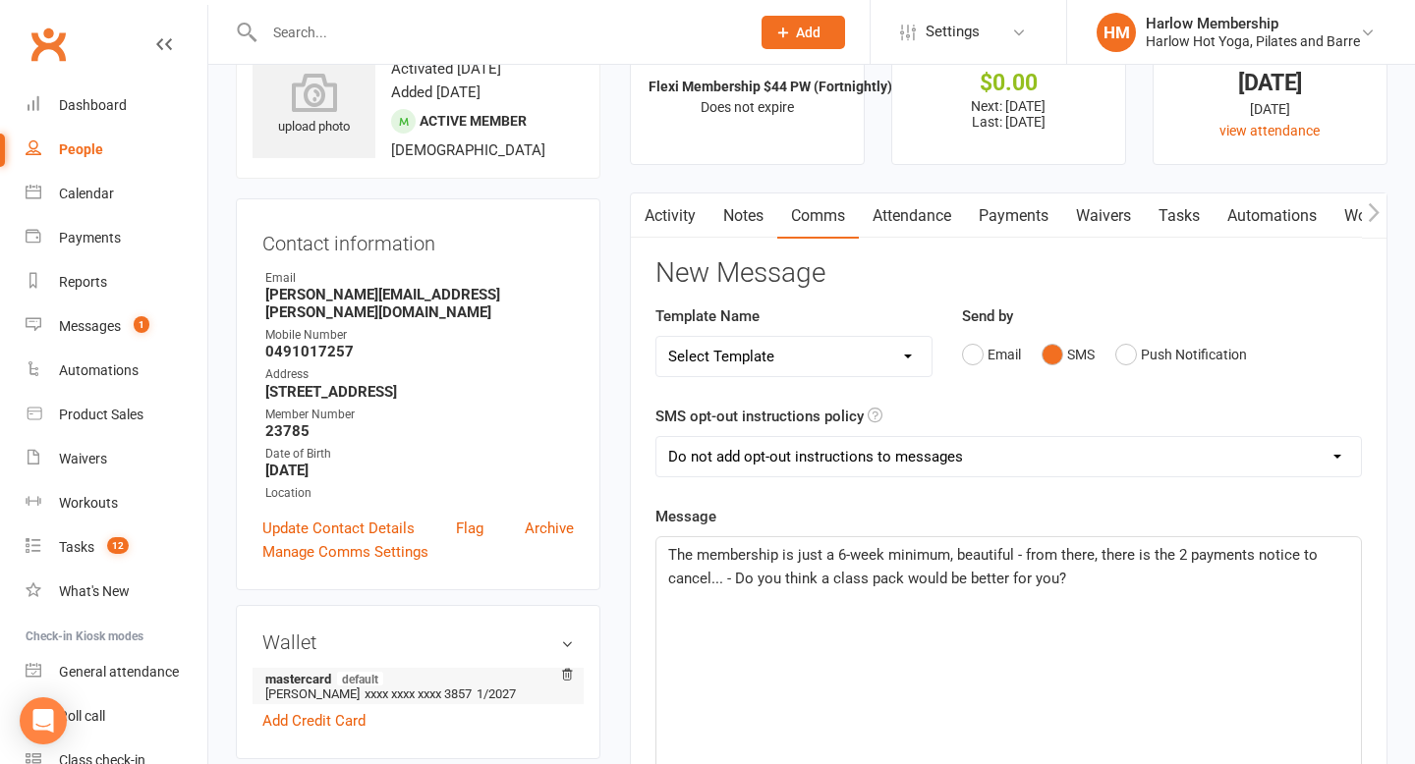
scroll to position [81, 0]
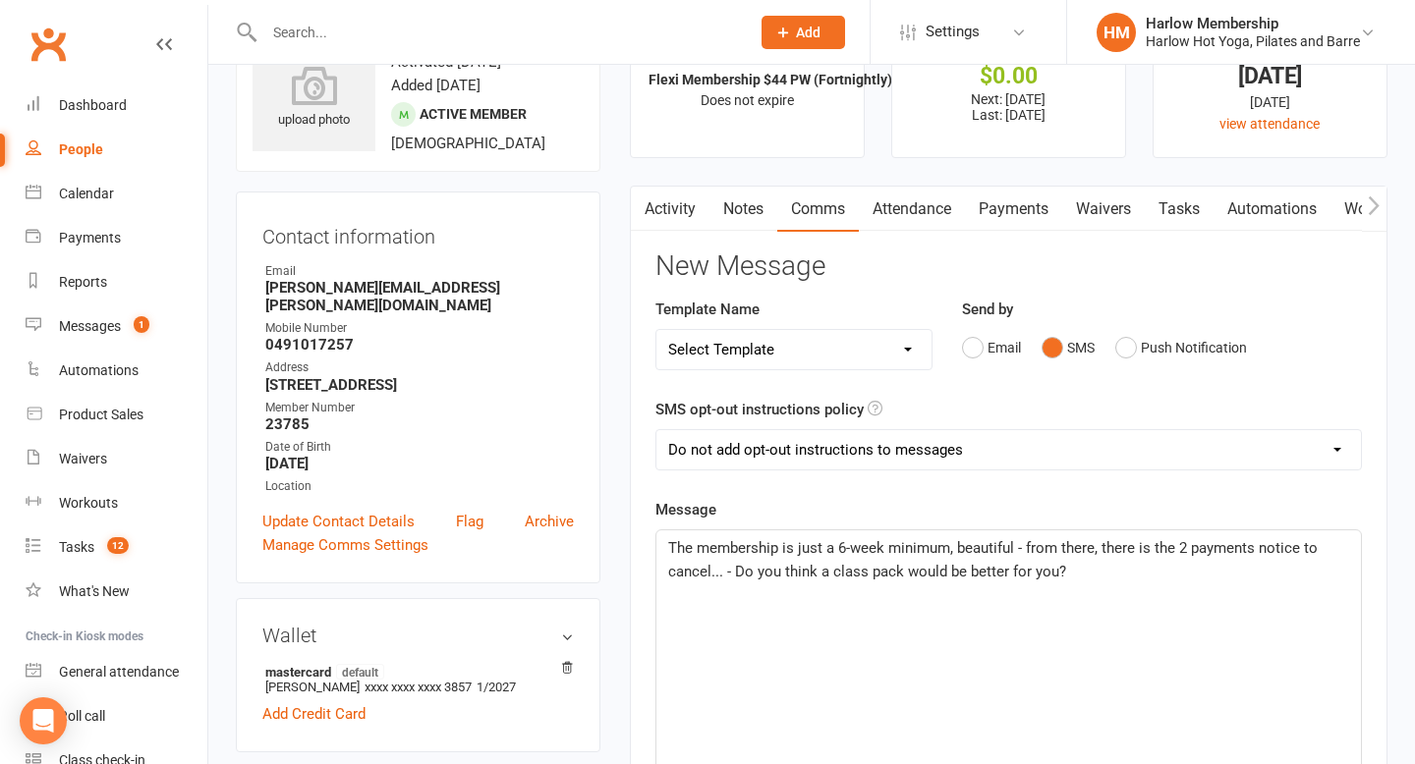
click at [1082, 568] on p "The membership is just a 6-week minimum, beautiful - from there, there is the 2…" at bounding box center [1008, 559] width 681 height 47
click at [1089, 579] on p "The membership is just a 6-week minimum, beautiful - from there, there is the 2…" at bounding box center [1008, 559] width 681 height 47
click at [865, 593] on span "The membership is just a 6-week minimum, beautiful - from there, there is the 2…" at bounding box center [1001, 571] width 666 height 65
click at [914, 595] on p "The membership is just a 6-week minimum, beautiful - from there, there is the 2…" at bounding box center [1008, 571] width 681 height 71
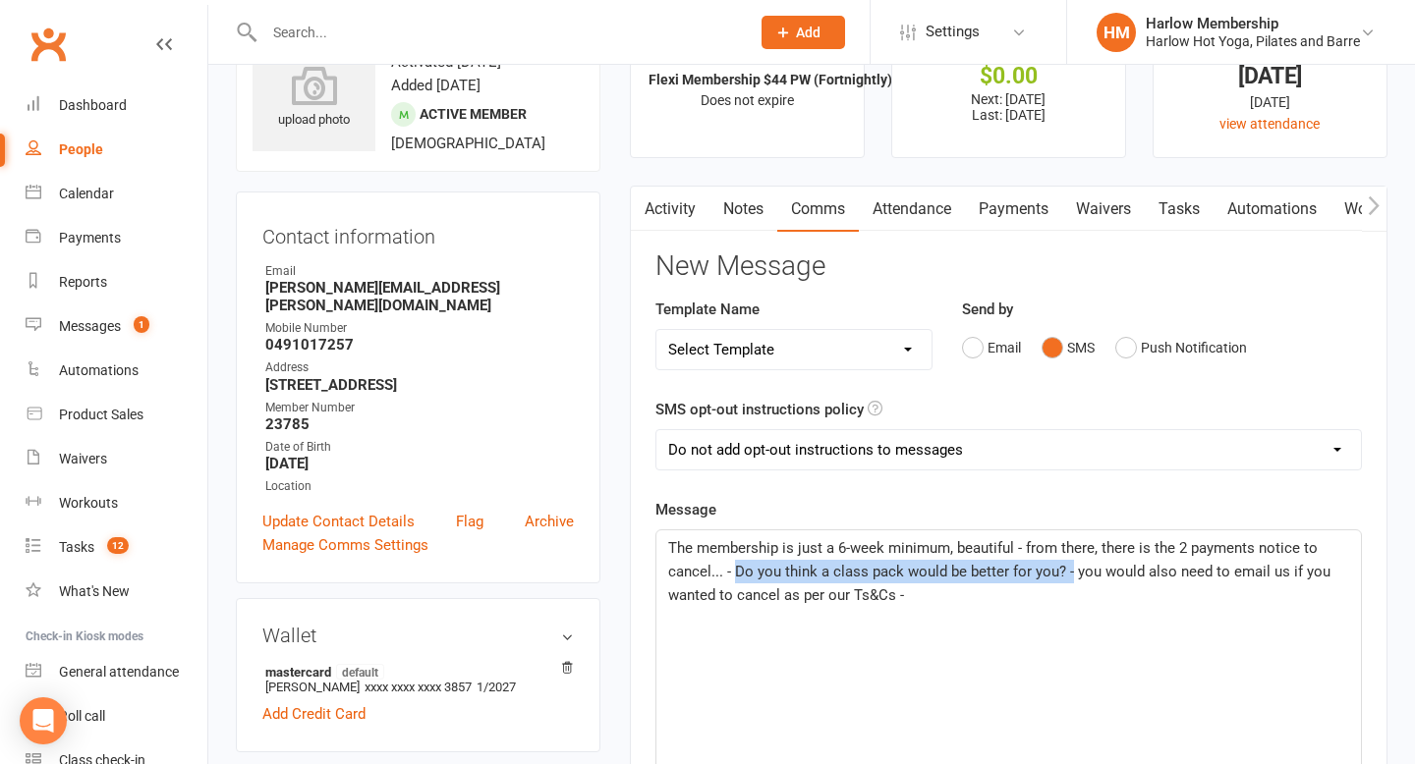
drag, startPoint x: 732, startPoint y: 572, endPoint x: 1067, endPoint y: 571, distance: 335.0
click at [1067, 571] on span "The membership is just a 6-week minimum, beautiful - from there, there is the 2…" at bounding box center [1001, 571] width 666 height 65
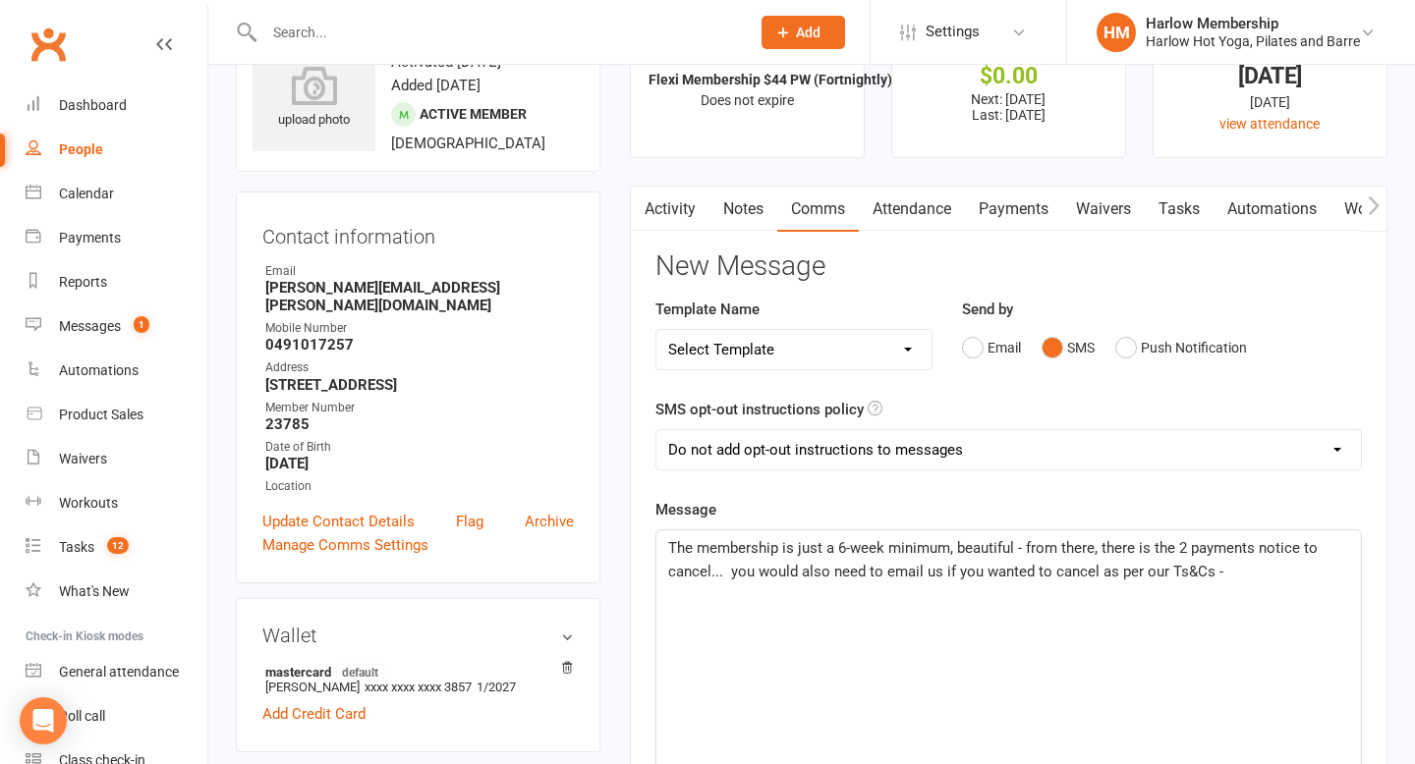
click at [1193, 578] on span "The membership is just a 6-week minimum, beautiful - from there, there is the 2…" at bounding box center [994, 559] width 653 height 41
click at [1223, 578] on p "The membership is just a 6-week minimum, beautiful - from there, there is the 2…" at bounding box center [1008, 559] width 681 height 47
click at [869, 589] on p "The membership is just a 6-week minimum, beautiful - from there, there is the 2…" at bounding box center [1008, 571] width 681 height 71
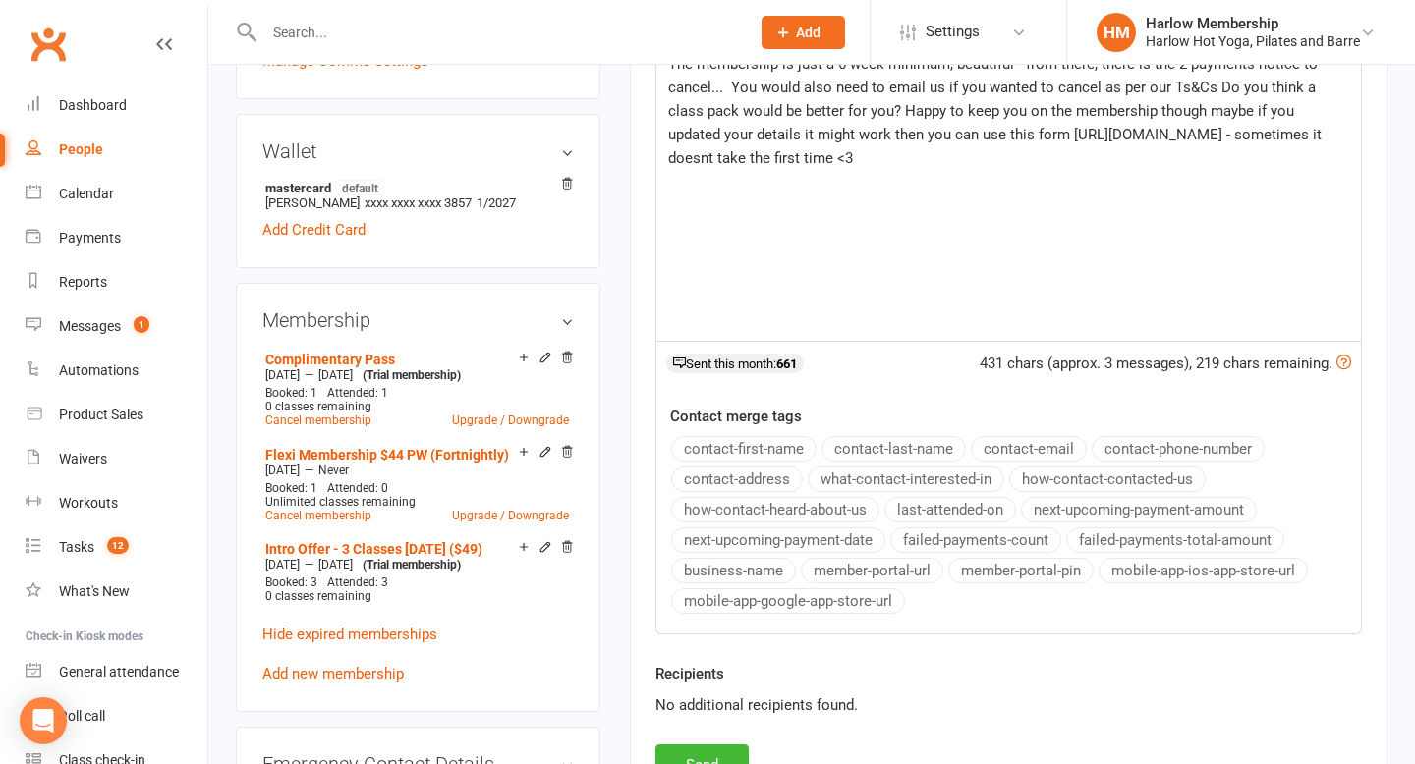
scroll to position [676, 0]
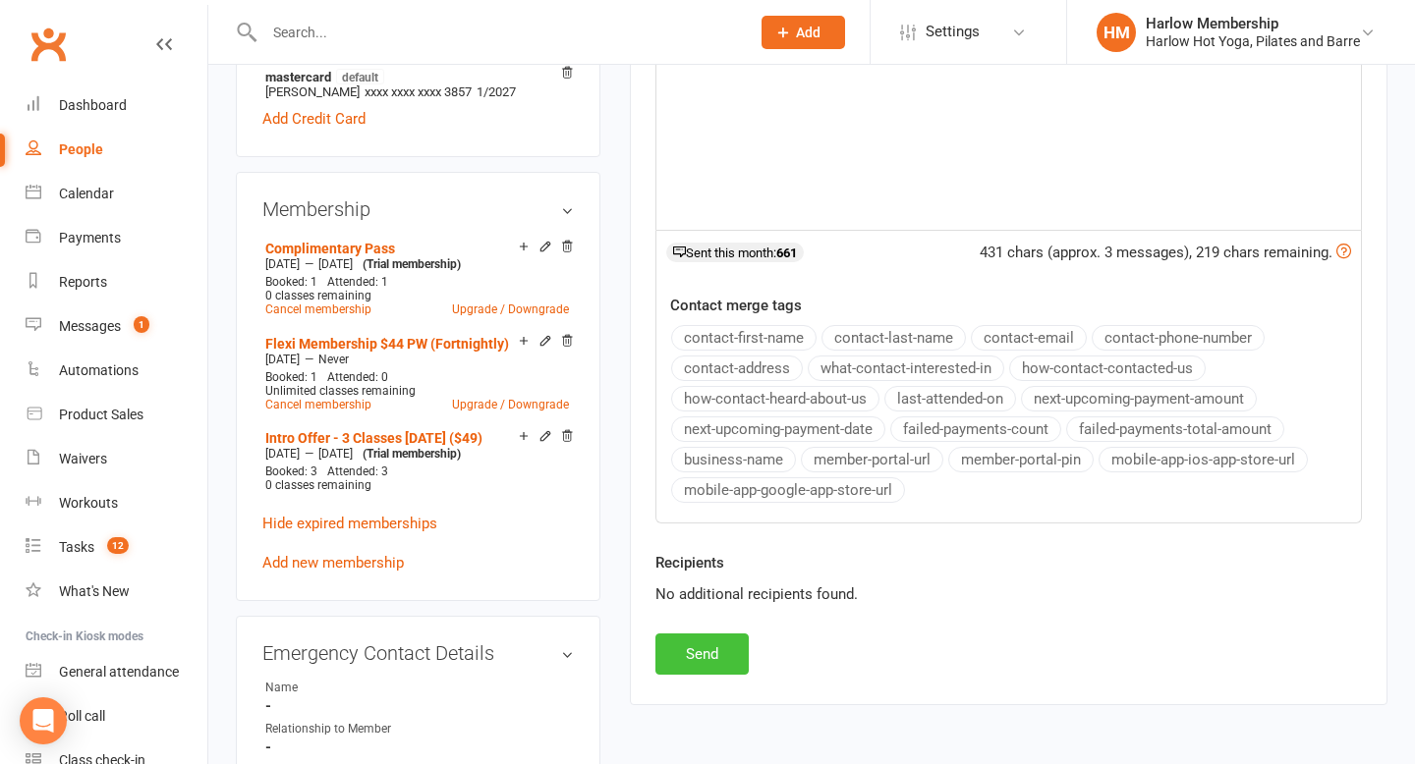
click at [710, 648] on button "Send" at bounding box center [701, 654] width 93 height 41
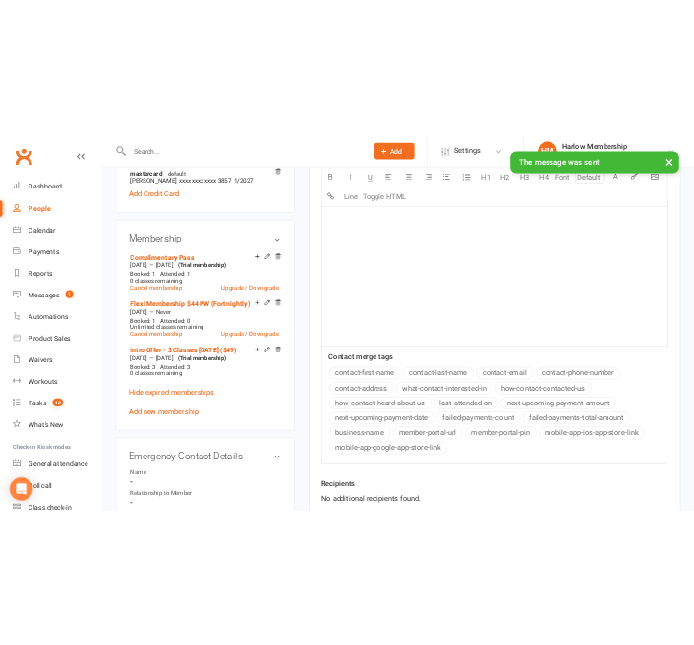
scroll to position [0, 0]
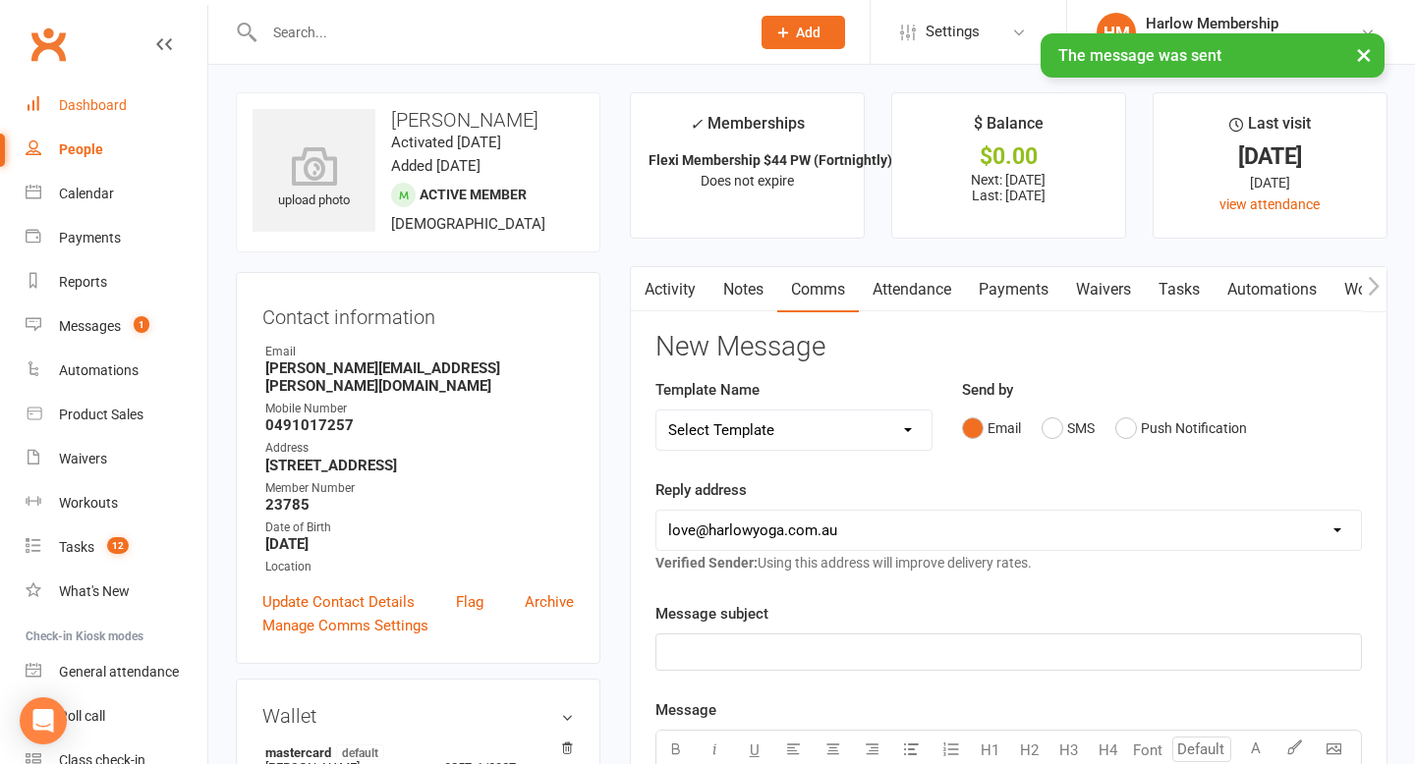
click at [82, 99] on div "Dashboard" at bounding box center [93, 105] width 68 height 16
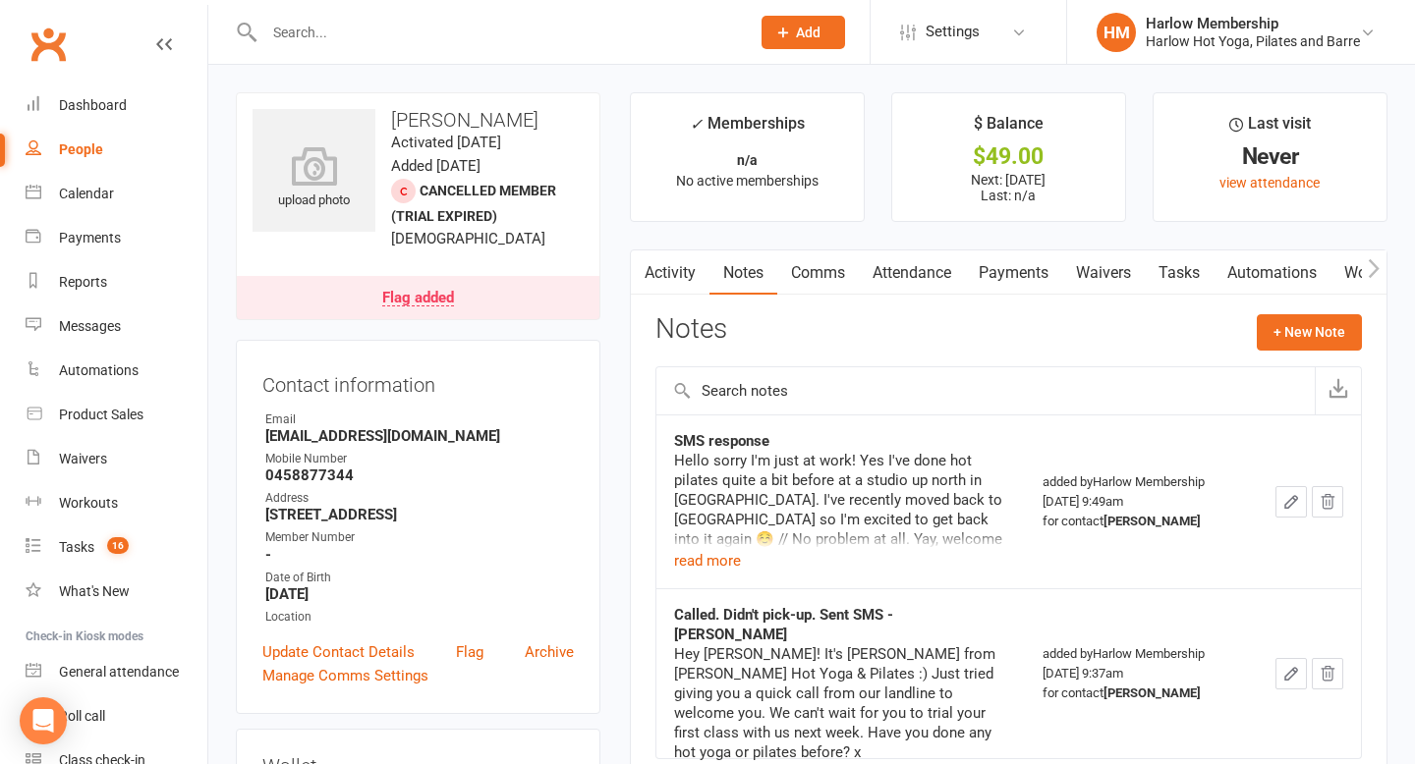
click at [71, 334] on link "Messages" at bounding box center [117, 327] width 182 height 44
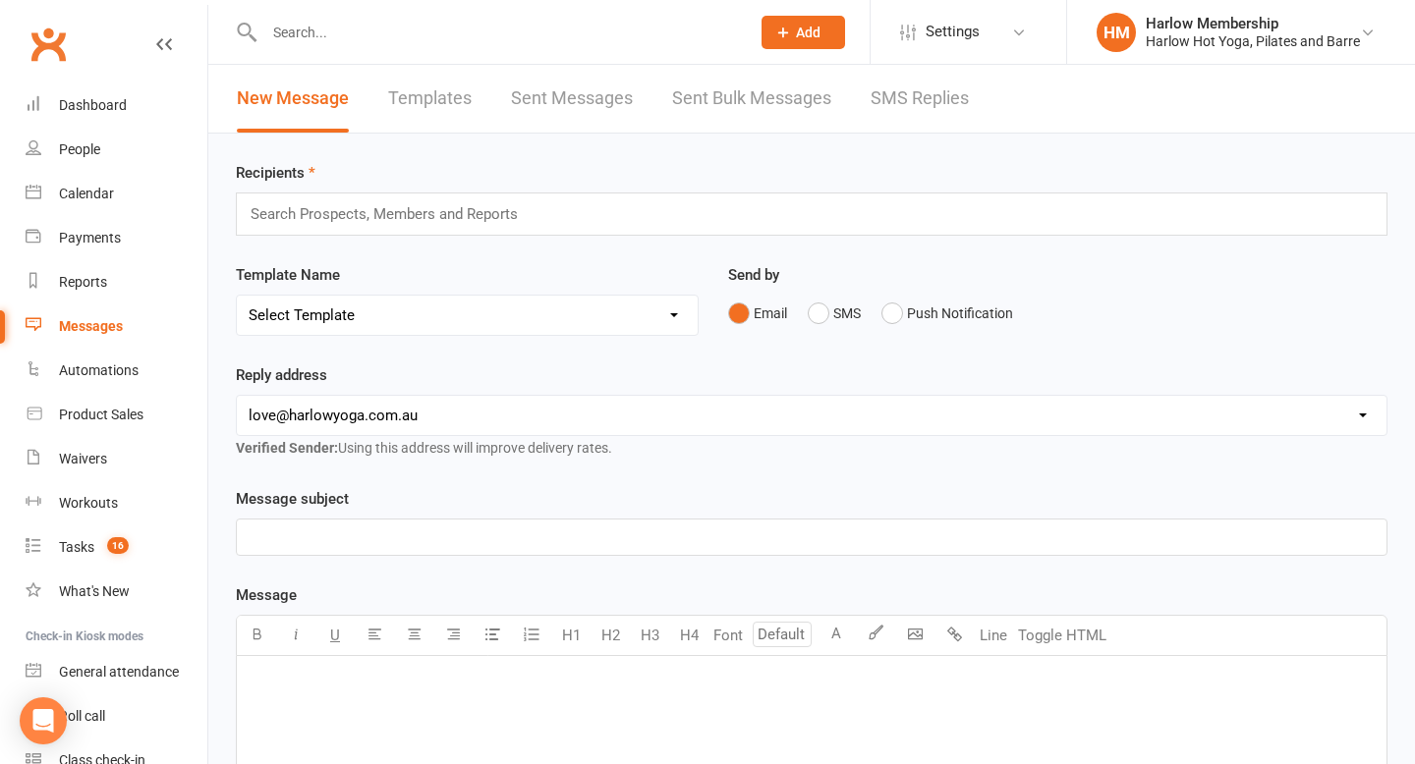
click at [899, 102] on link "SMS Replies" at bounding box center [919, 99] width 98 height 68
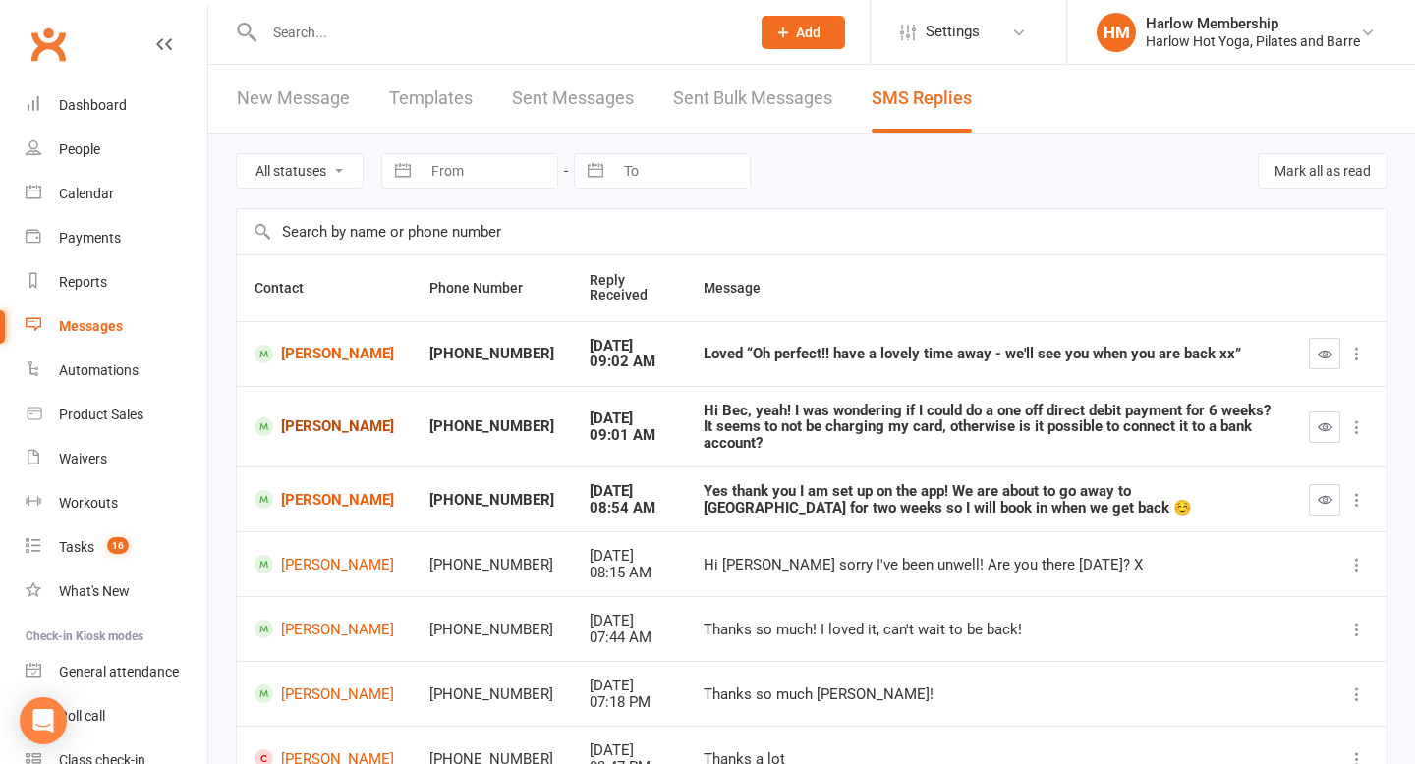
click at [341, 428] on link "[PERSON_NAME]" at bounding box center [323, 427] width 139 height 19
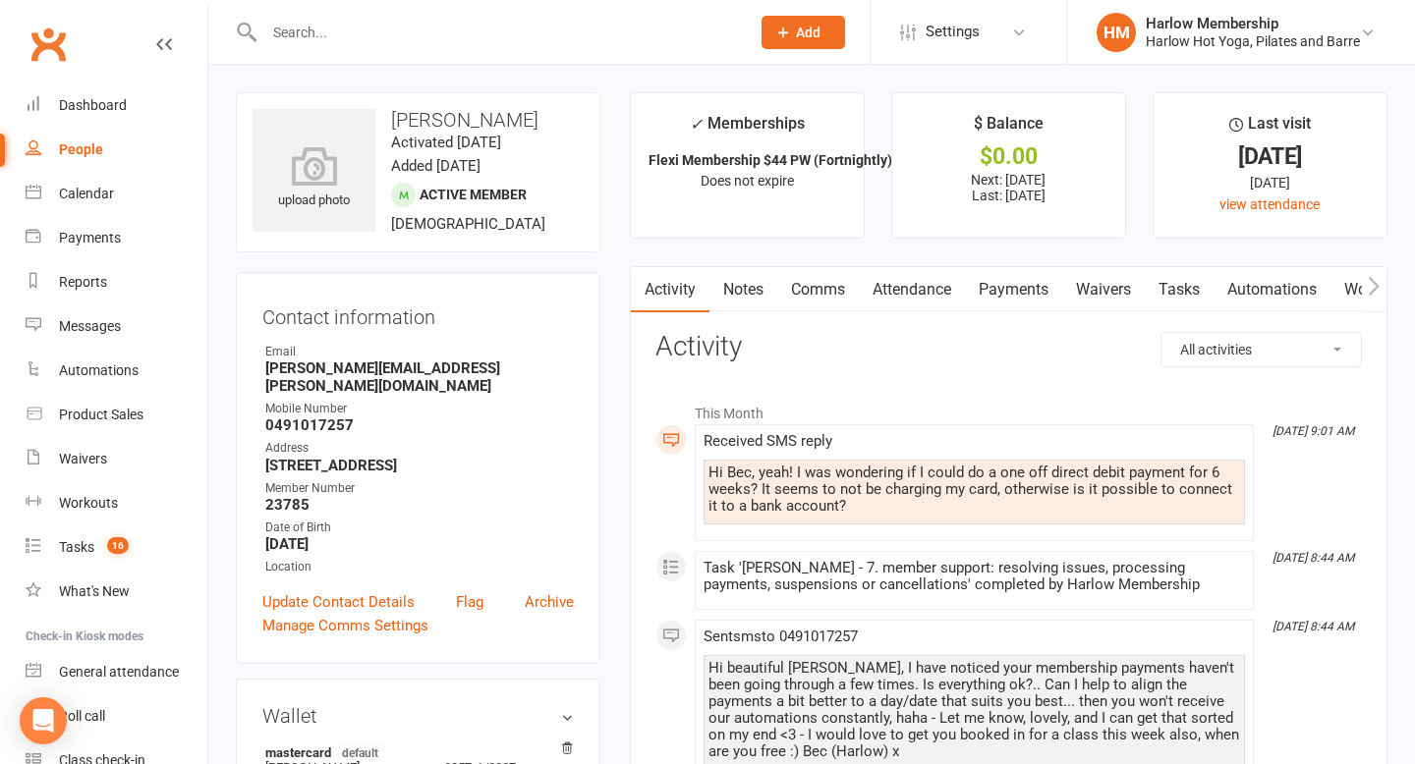
click at [1014, 301] on link "Payments" at bounding box center [1013, 289] width 97 height 45
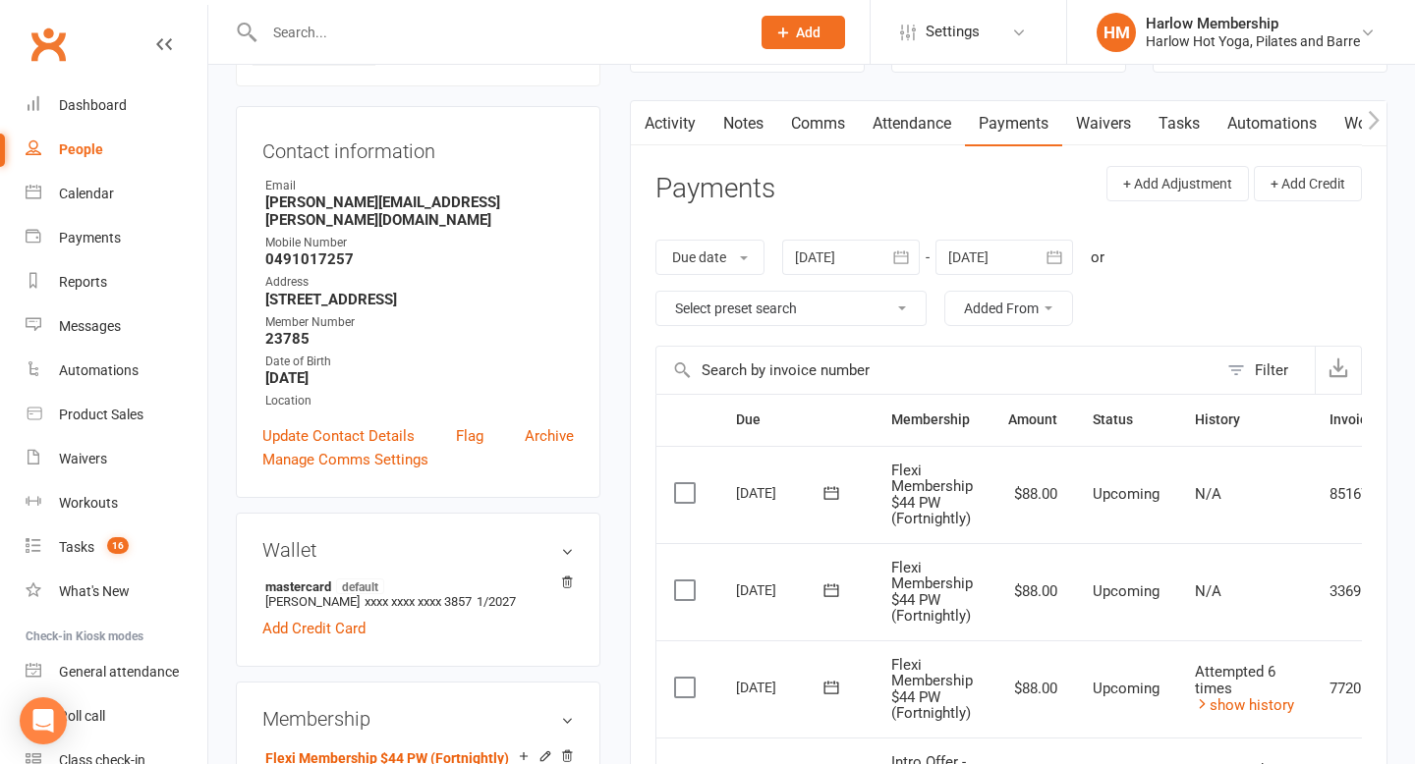
scroll to position [198, 0]
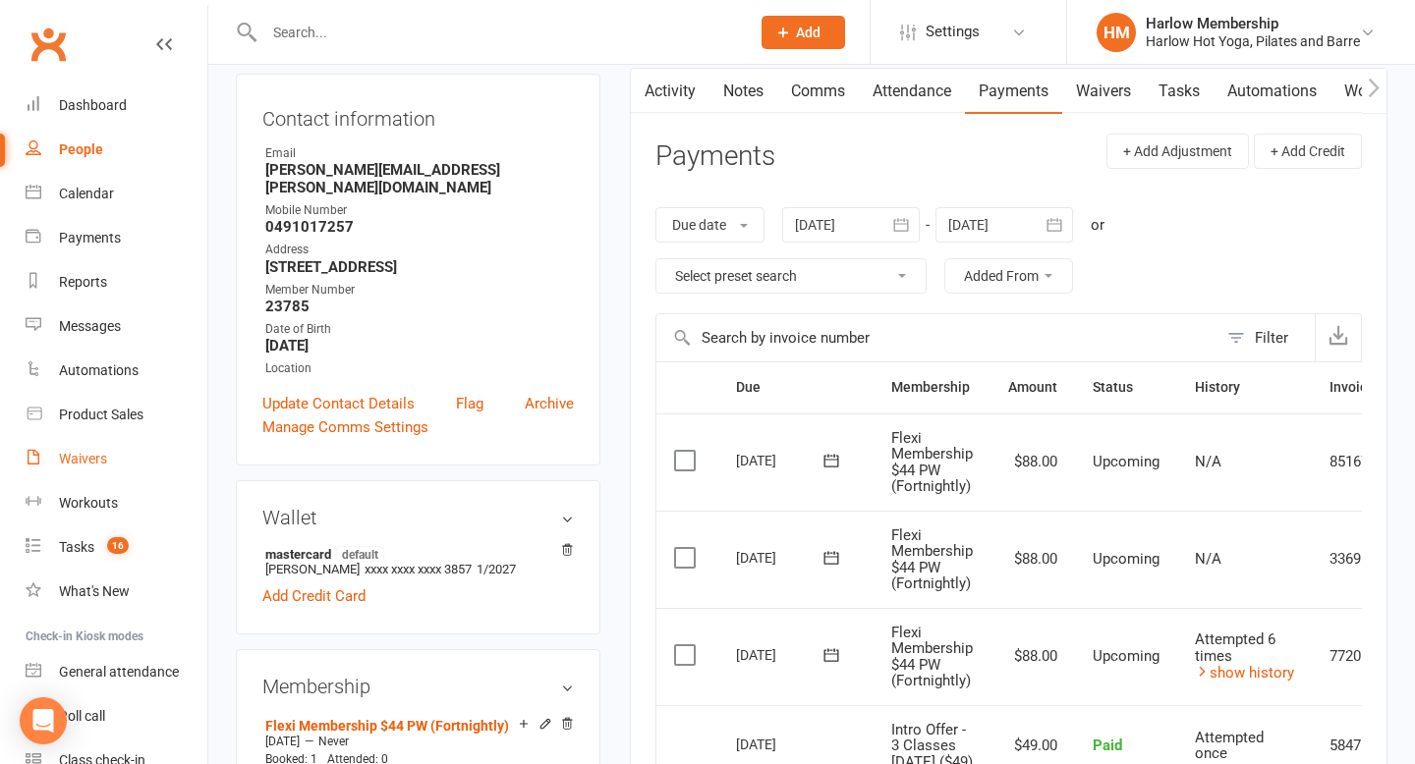
click at [85, 464] on div "Waivers" at bounding box center [83, 459] width 48 height 16
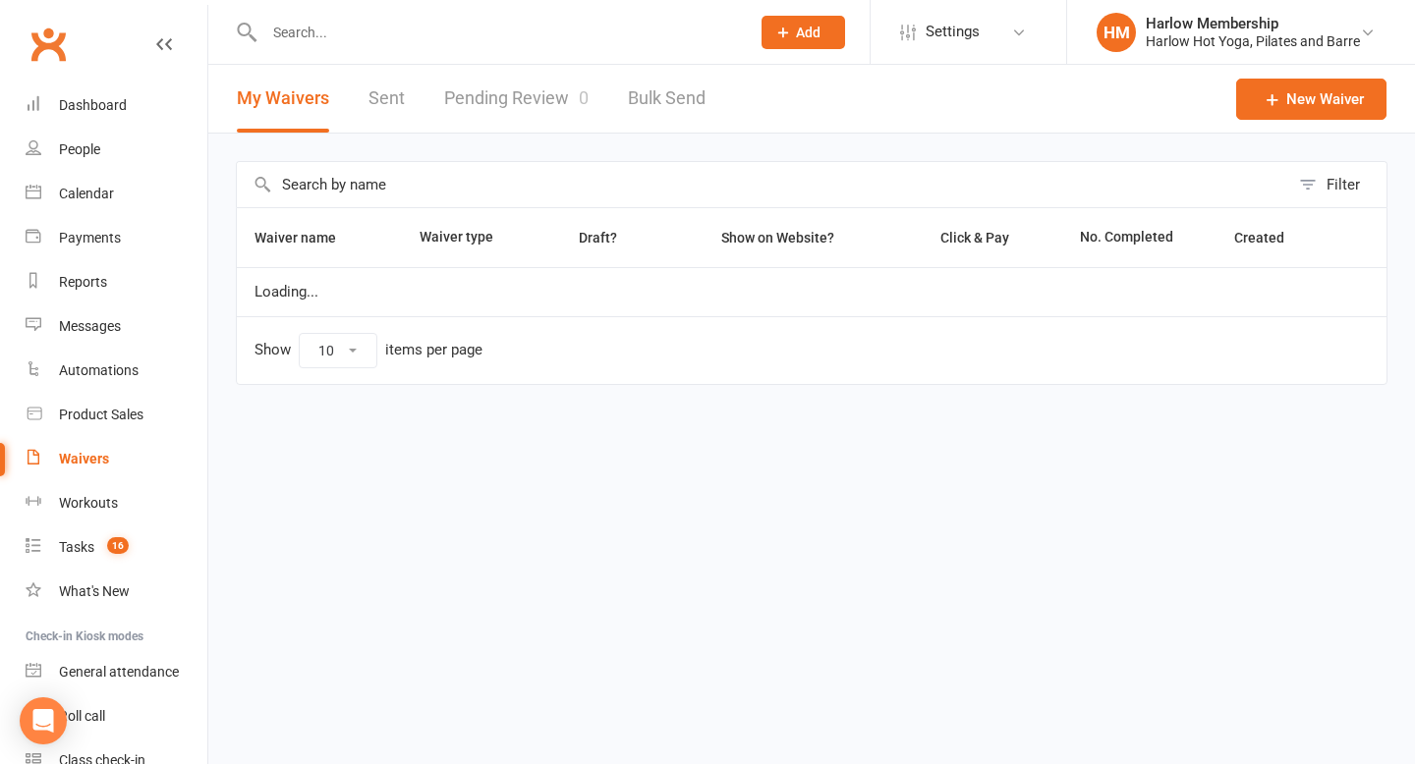
select select "100"
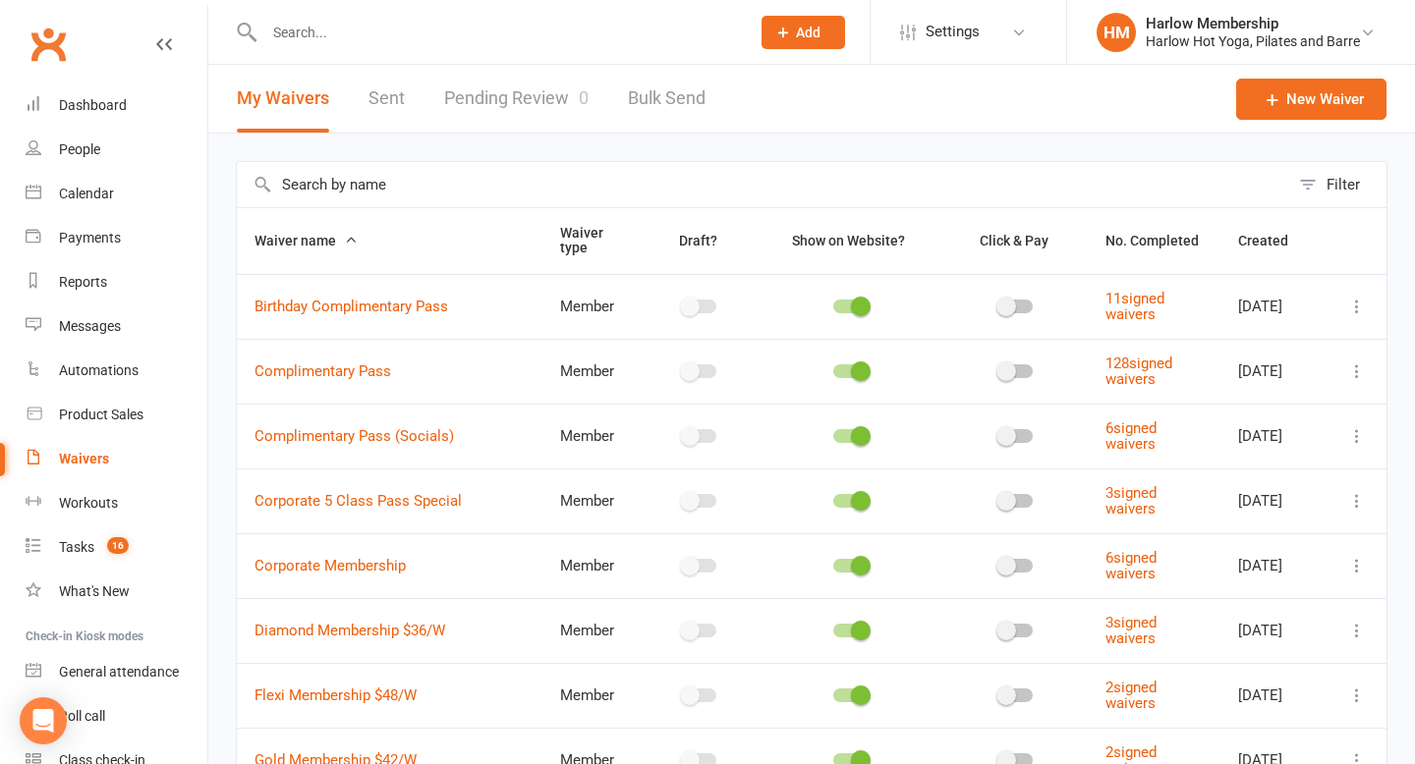
scroll to position [764, 0]
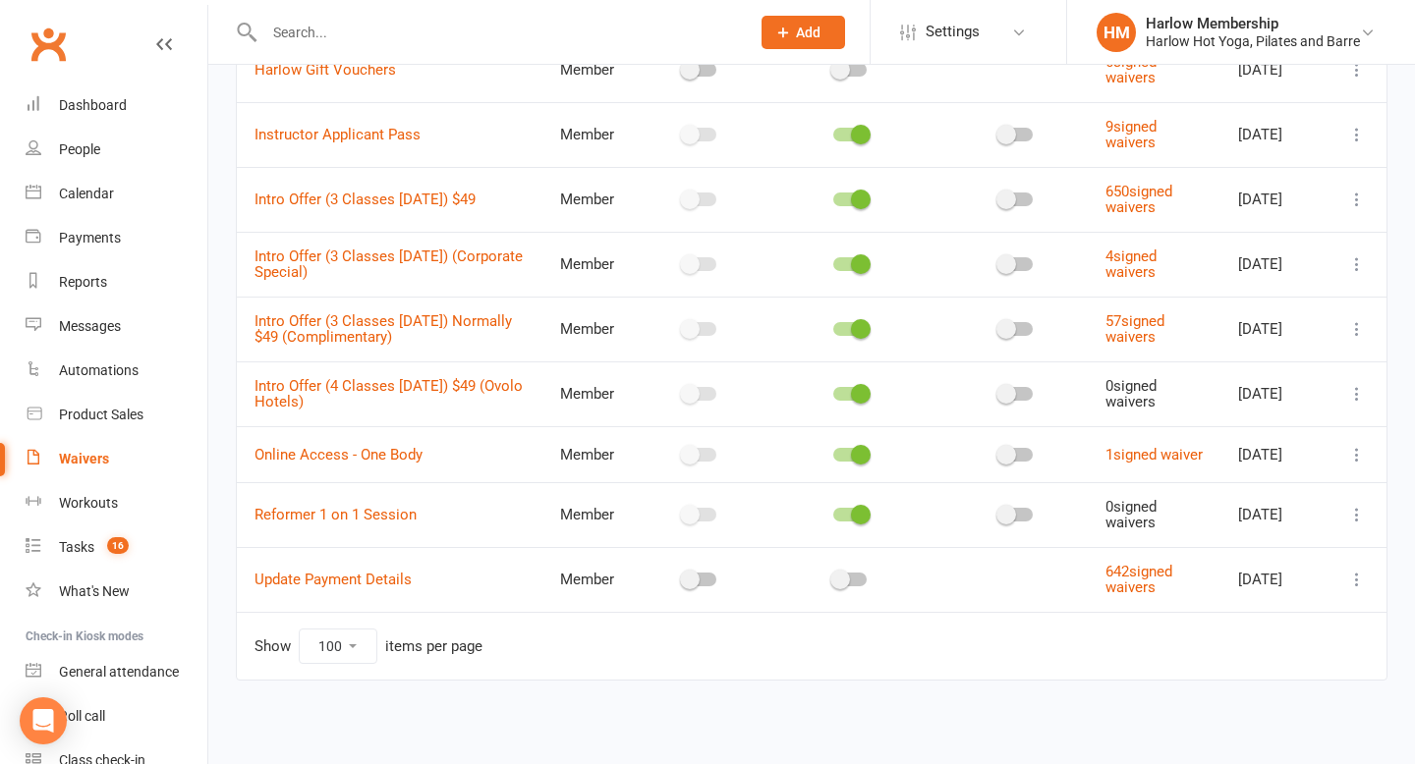
click at [1347, 577] on icon at bounding box center [1357, 580] width 20 height 20
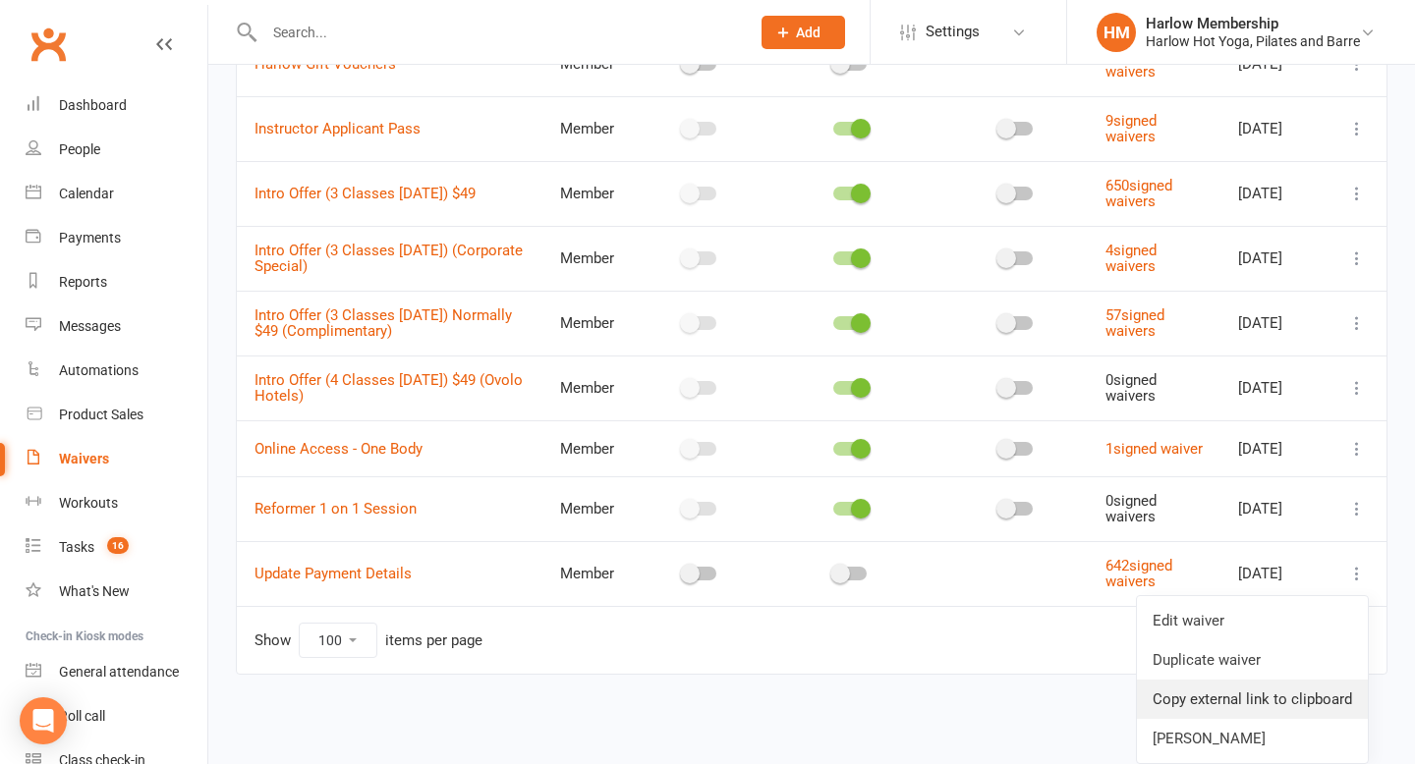
click at [1245, 687] on link "Copy external link to clipboard" at bounding box center [1252, 699] width 231 height 39
